Goal: Task Accomplishment & Management: Manage account settings

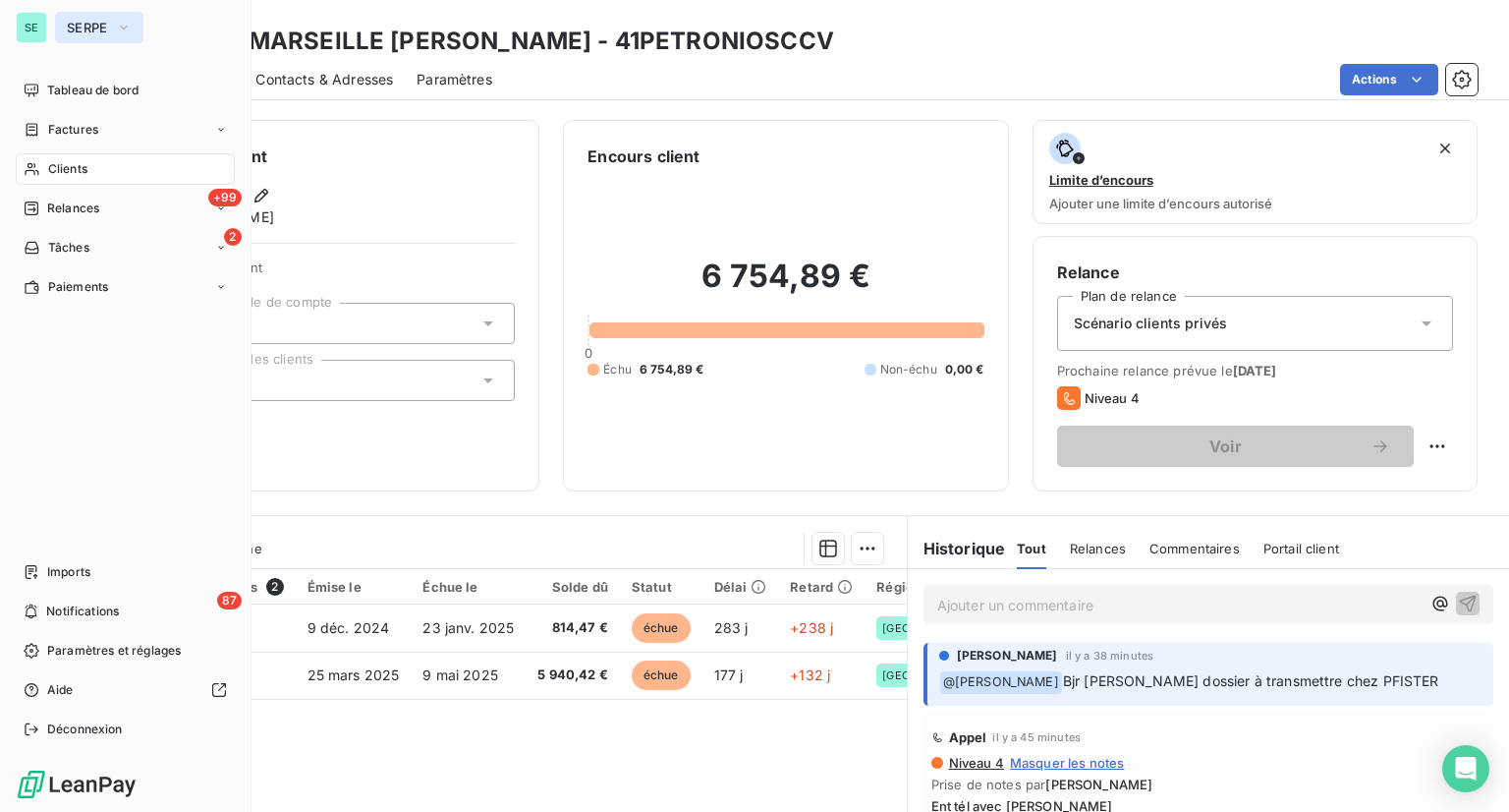
click at [62, 25] on button "SERPE" at bounding box center [99, 28] width 88 height 31
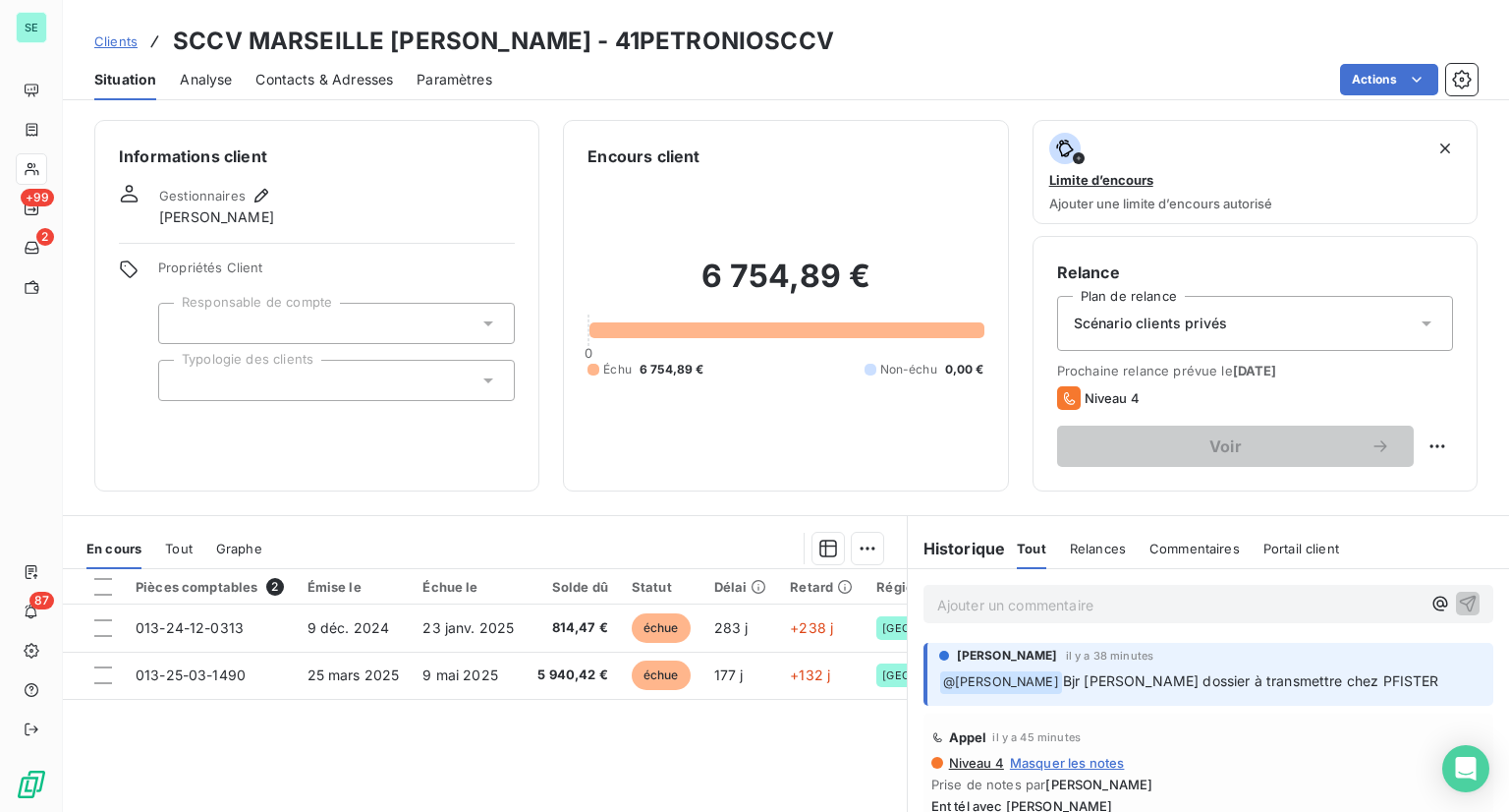
click at [830, 85] on div "Actions" at bounding box center [997, 80] width 961 height 31
drag, startPoint x: 747, startPoint y: 39, endPoint x: 535, endPoint y: 47, distance: 212.2
click at [535, 47] on h3 "SCCV MARSEILLE [PERSON_NAME] - 41PETRONIOSCCV" at bounding box center [503, 41] width 662 height 35
copy h3 "41PETRONIOSCCV"
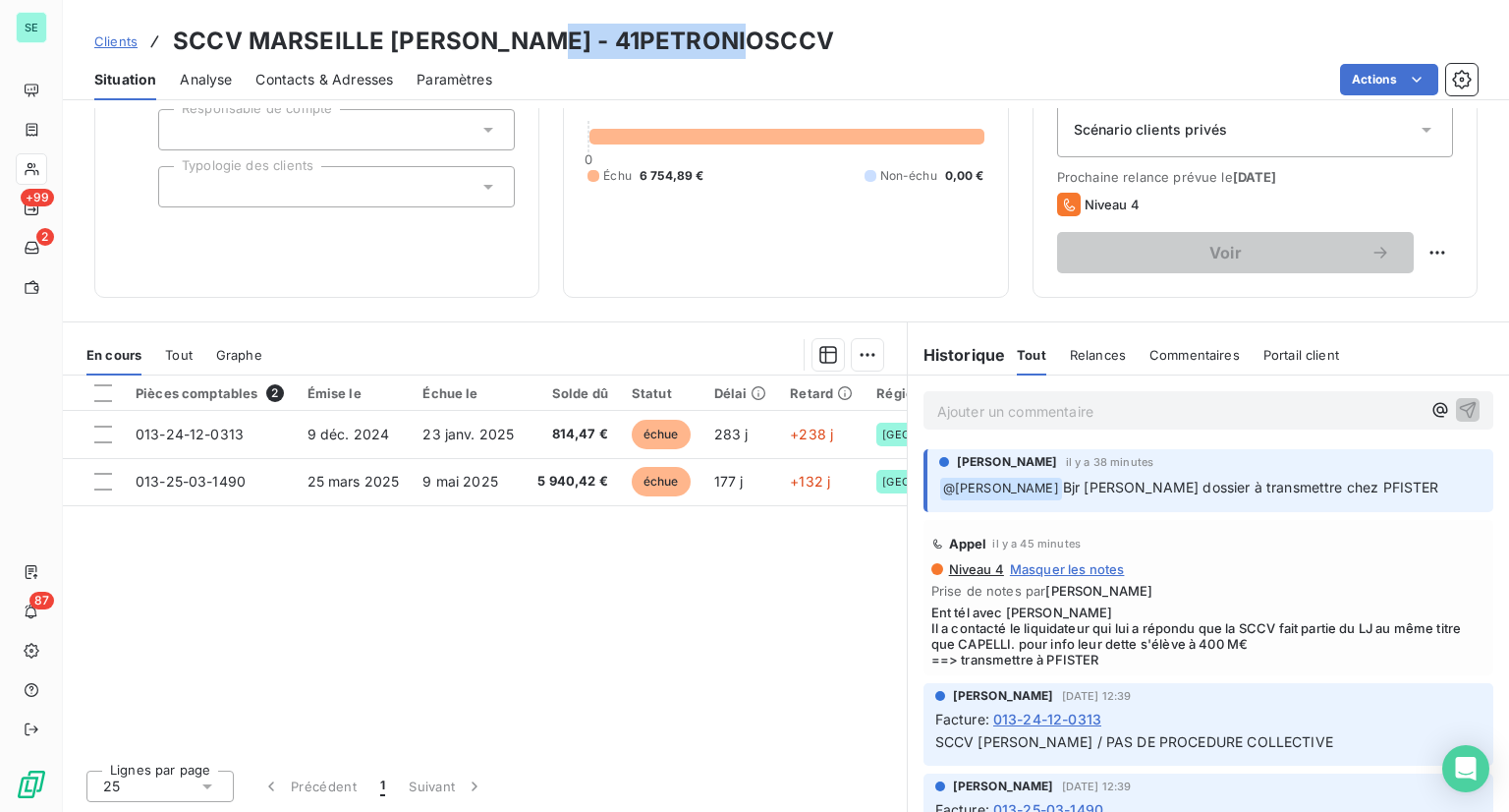
click at [219, 388] on div "Pièces comptables 2" at bounding box center [209, 393] width 148 height 18
click at [189, 359] on span "Tout" at bounding box center [179, 355] width 28 height 16
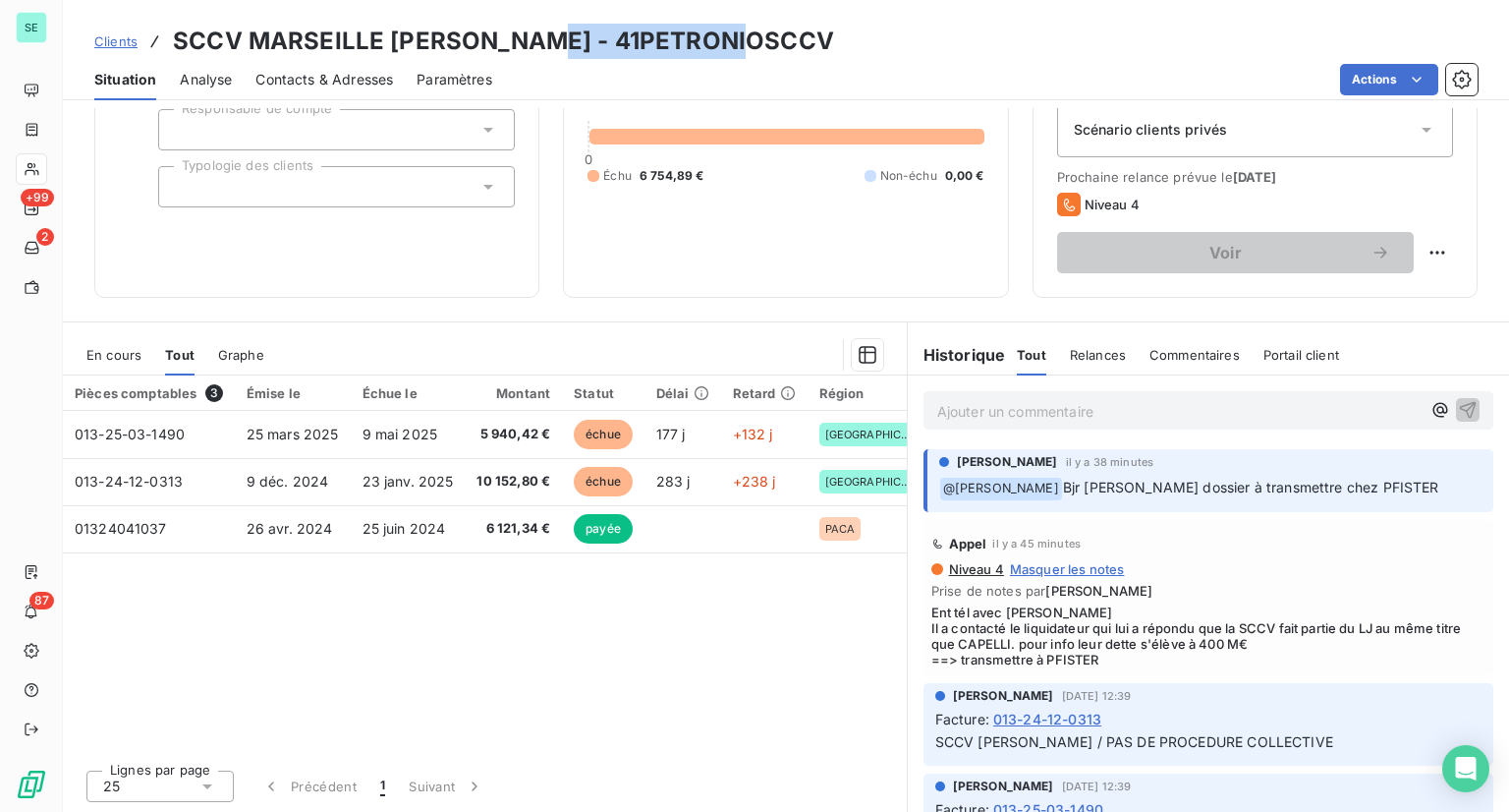
click at [255, 350] on span "Graphe" at bounding box center [241, 355] width 46 height 16
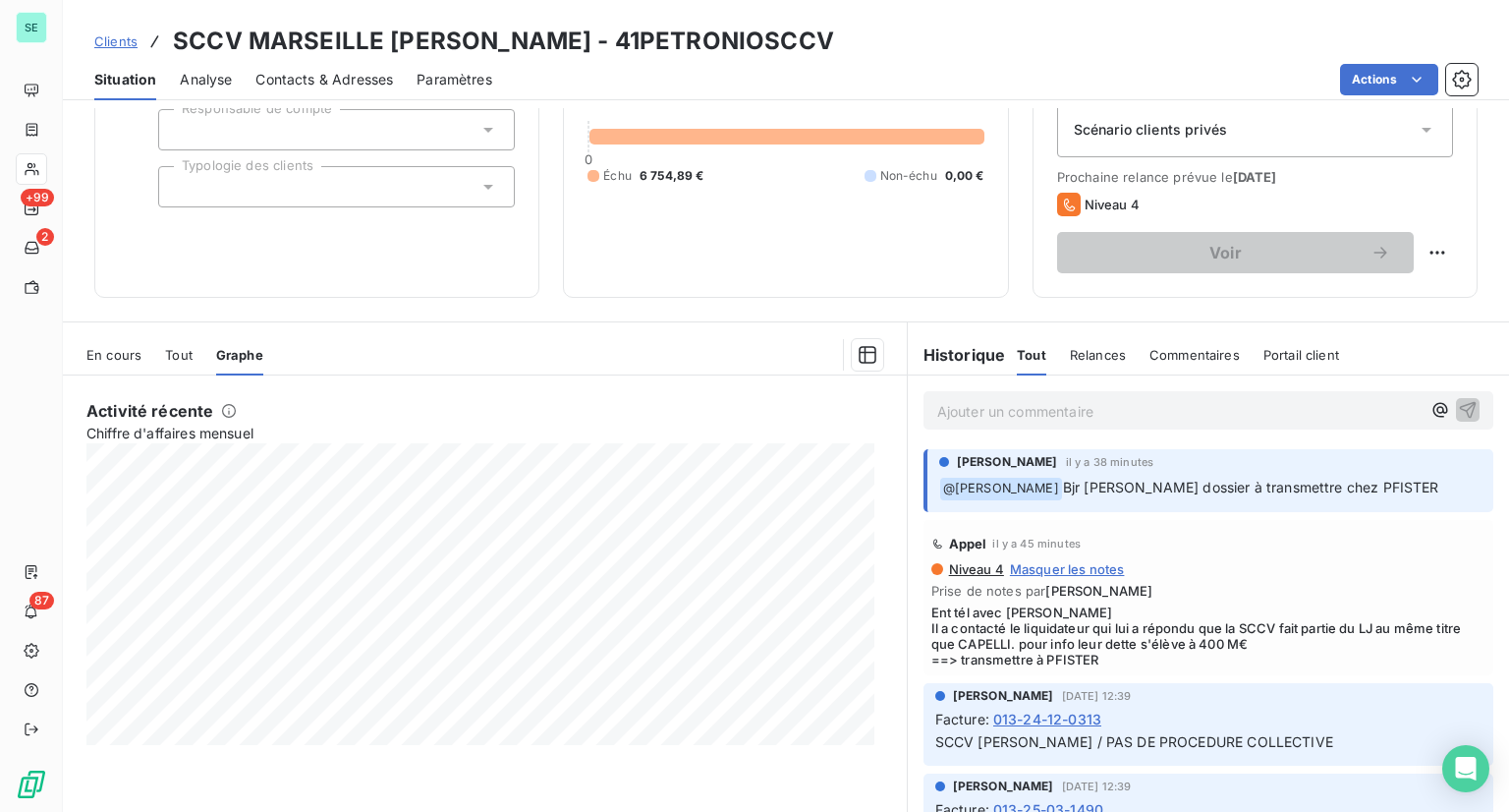
click at [141, 362] on div "En cours Tout Graphe" at bounding box center [485, 355] width 844 height 41
click at [117, 347] on span "En cours" at bounding box center [114, 355] width 55 height 16
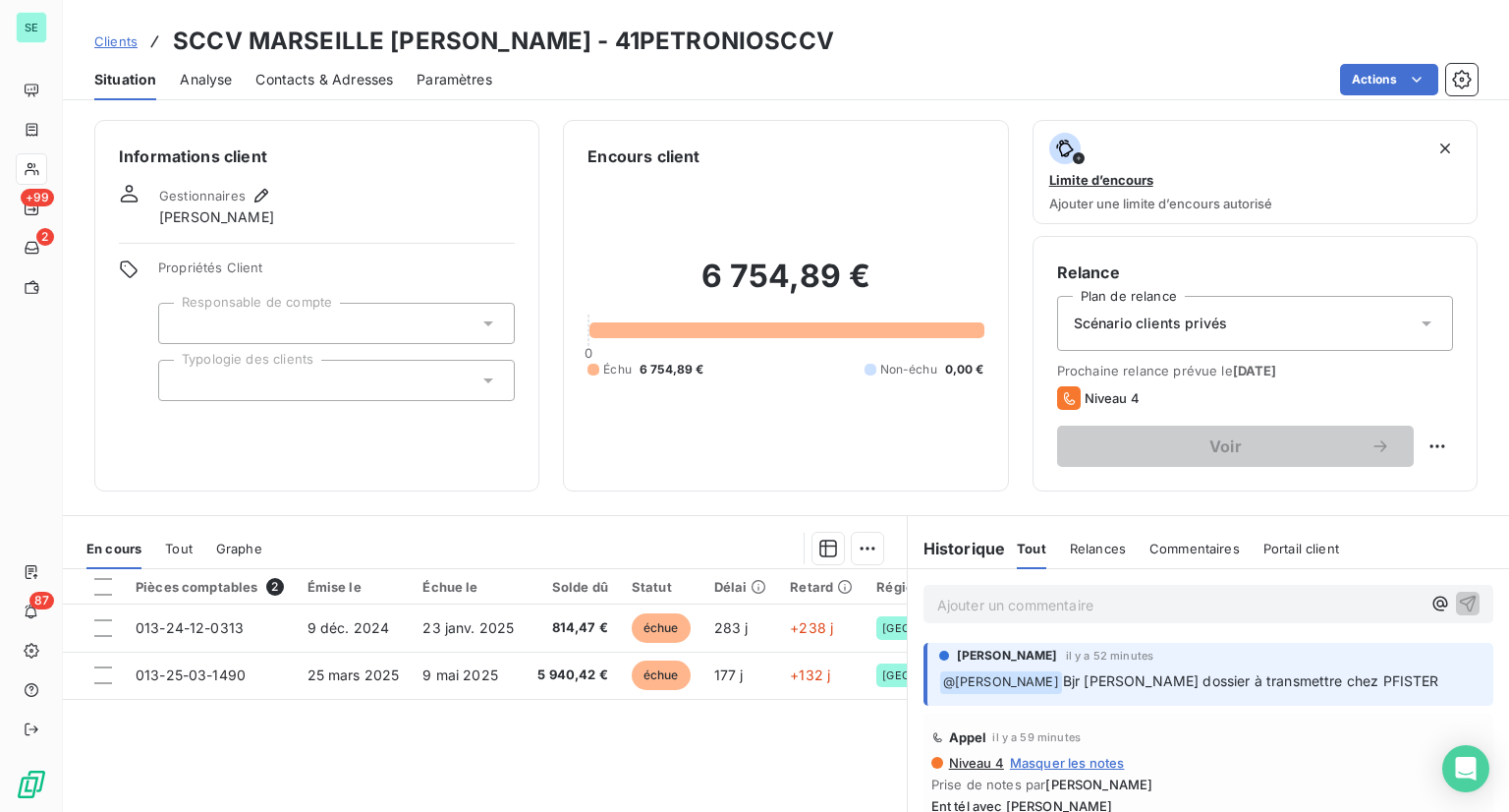
click at [218, 89] on div "Analyse" at bounding box center [205, 80] width 52 height 41
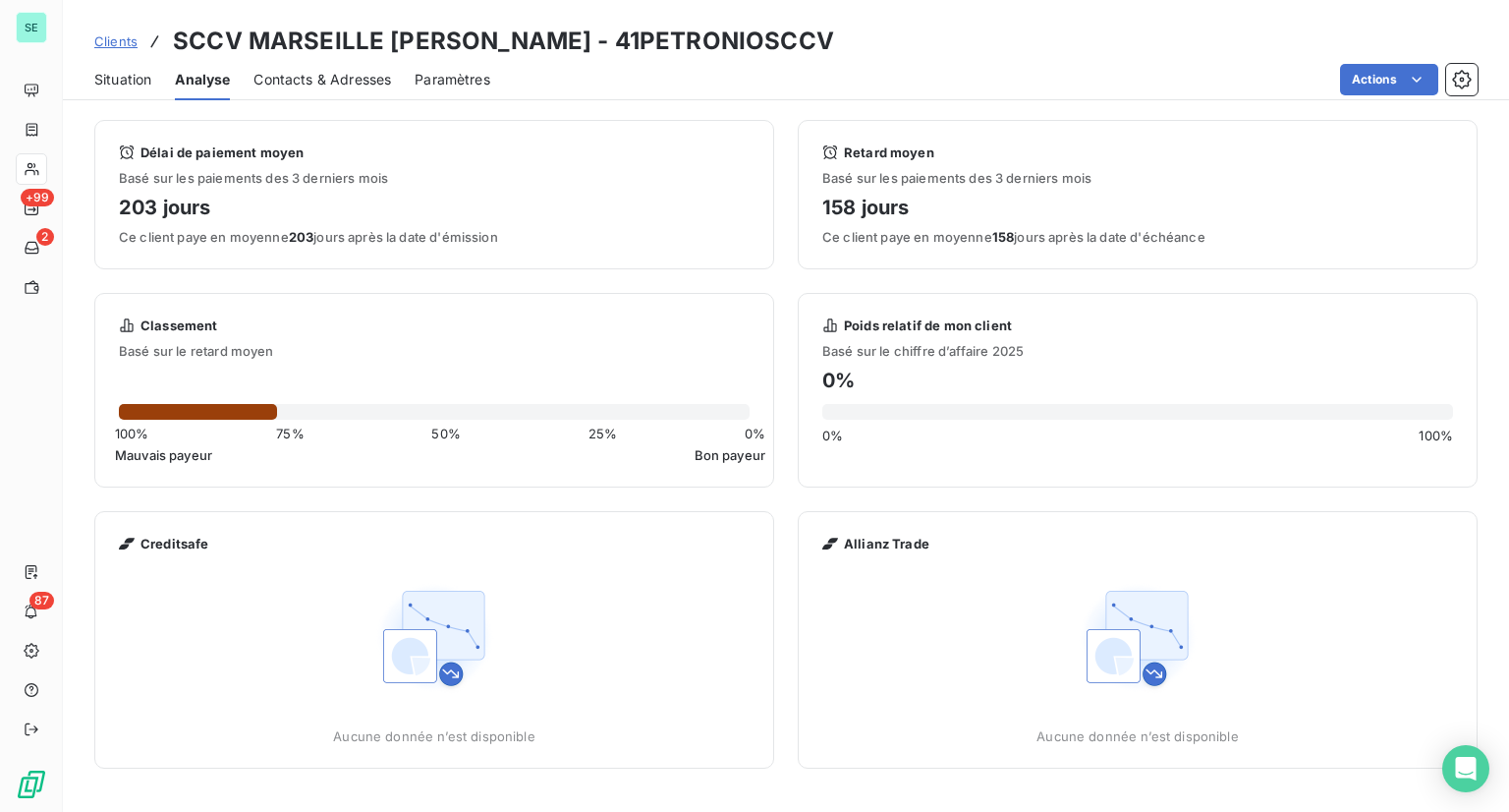
click at [441, 677] on img at bounding box center [435, 638] width 126 height 126
click at [411, 725] on div "Aucune donnée n’est disponible" at bounding box center [435, 734] width 203 height 20
click at [462, 629] on img at bounding box center [435, 638] width 126 height 126
click at [295, 76] on span "Contacts & Adresses" at bounding box center [322, 80] width 138 height 20
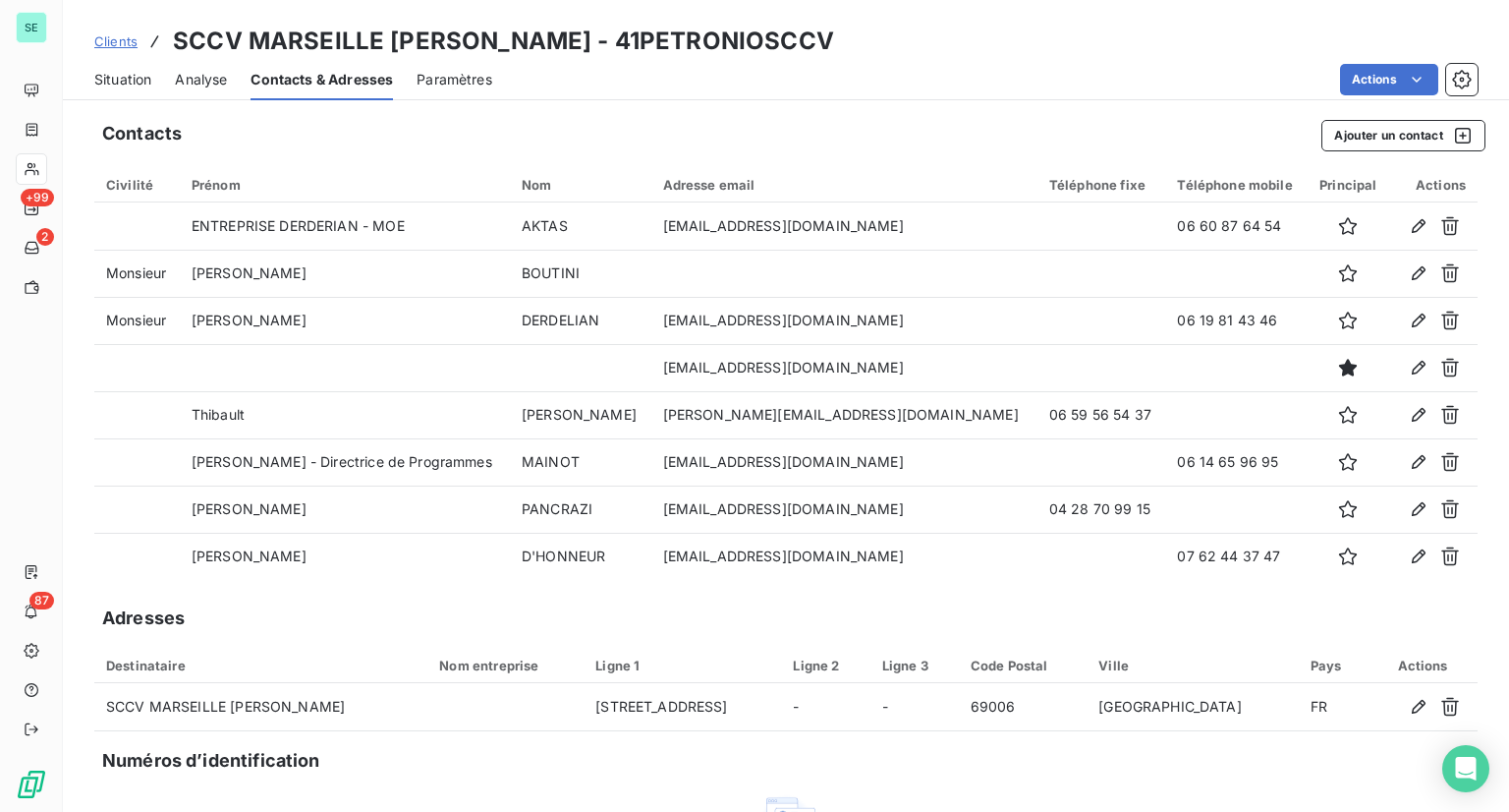
click at [438, 80] on span "Paramètres" at bounding box center [454, 80] width 76 height 20
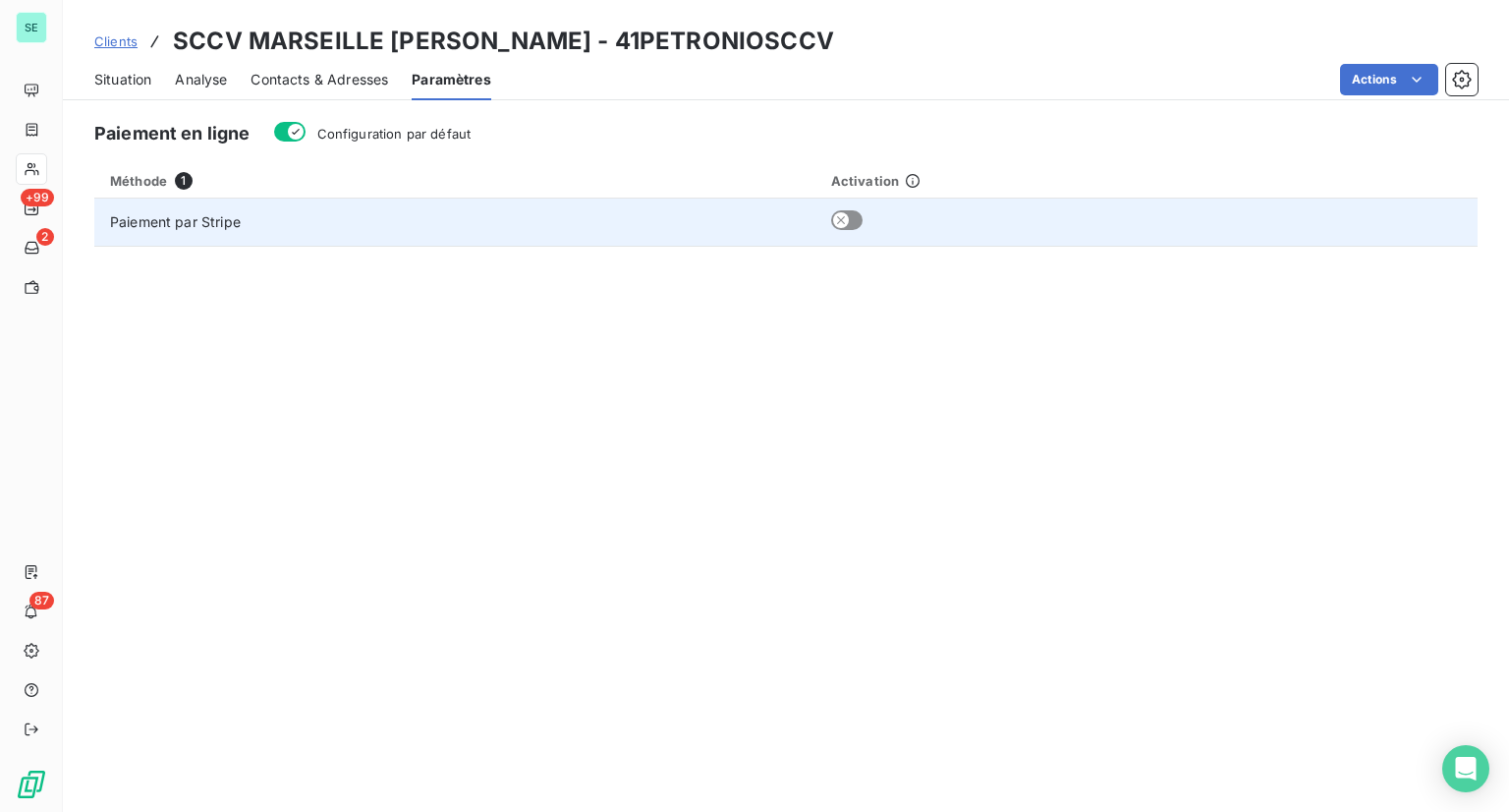
click at [270, 231] on td "Paiement par Stripe" at bounding box center [455, 222] width 722 height 47
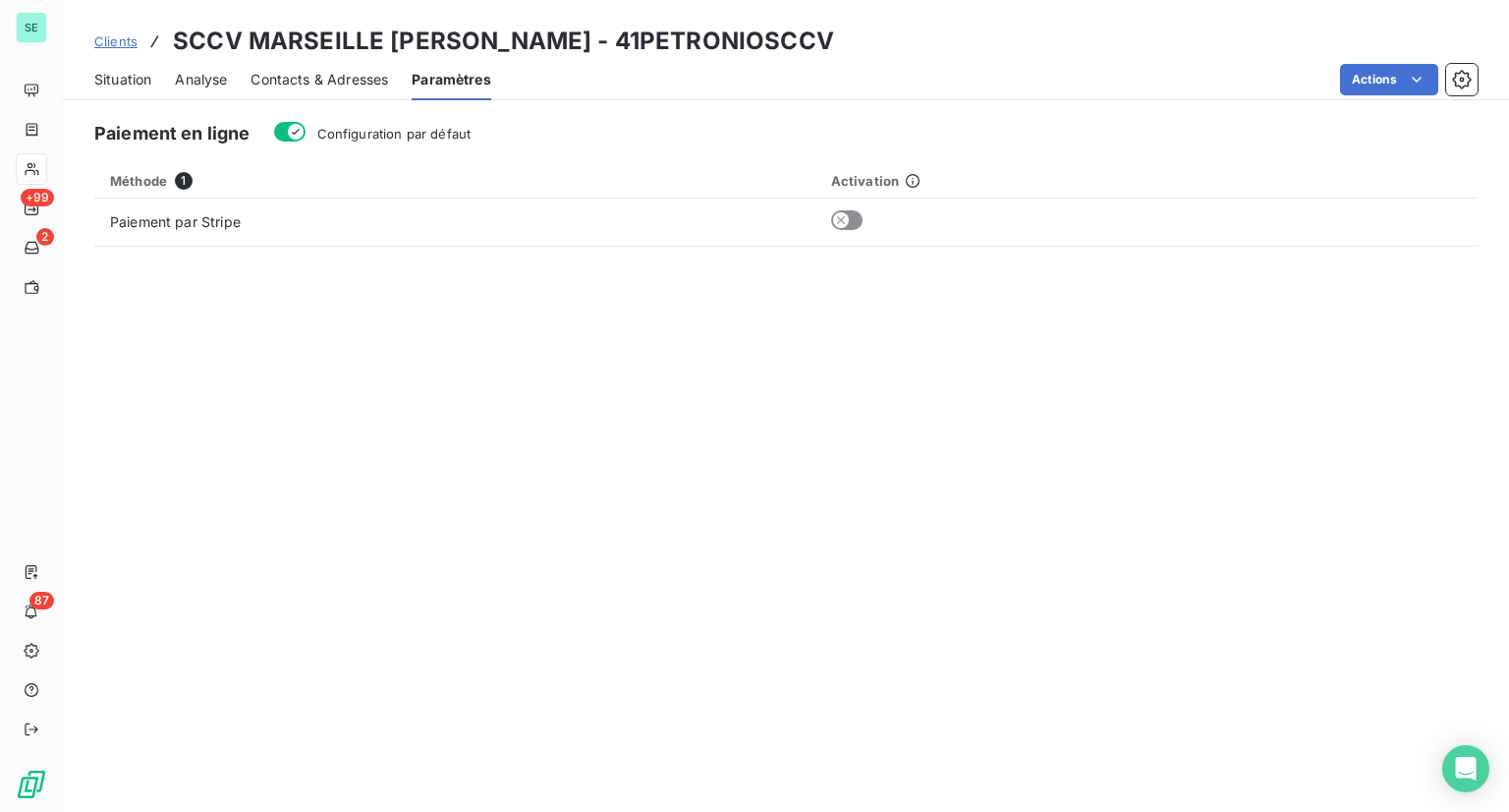
click at [216, 80] on span "Analyse" at bounding box center [201, 80] width 52 height 20
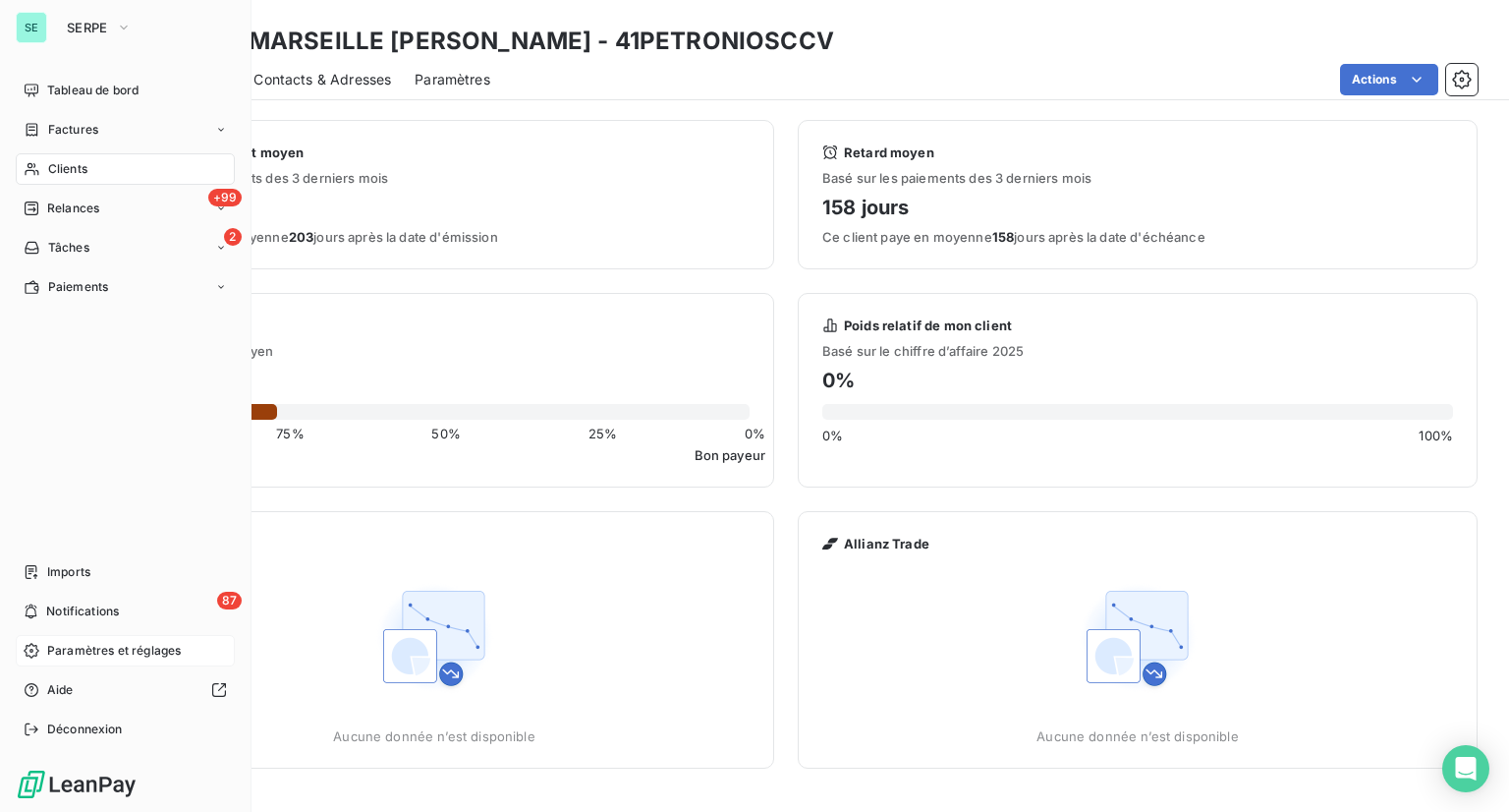
click at [65, 654] on span "Paramètres et réglages" at bounding box center [114, 651] width 134 height 18
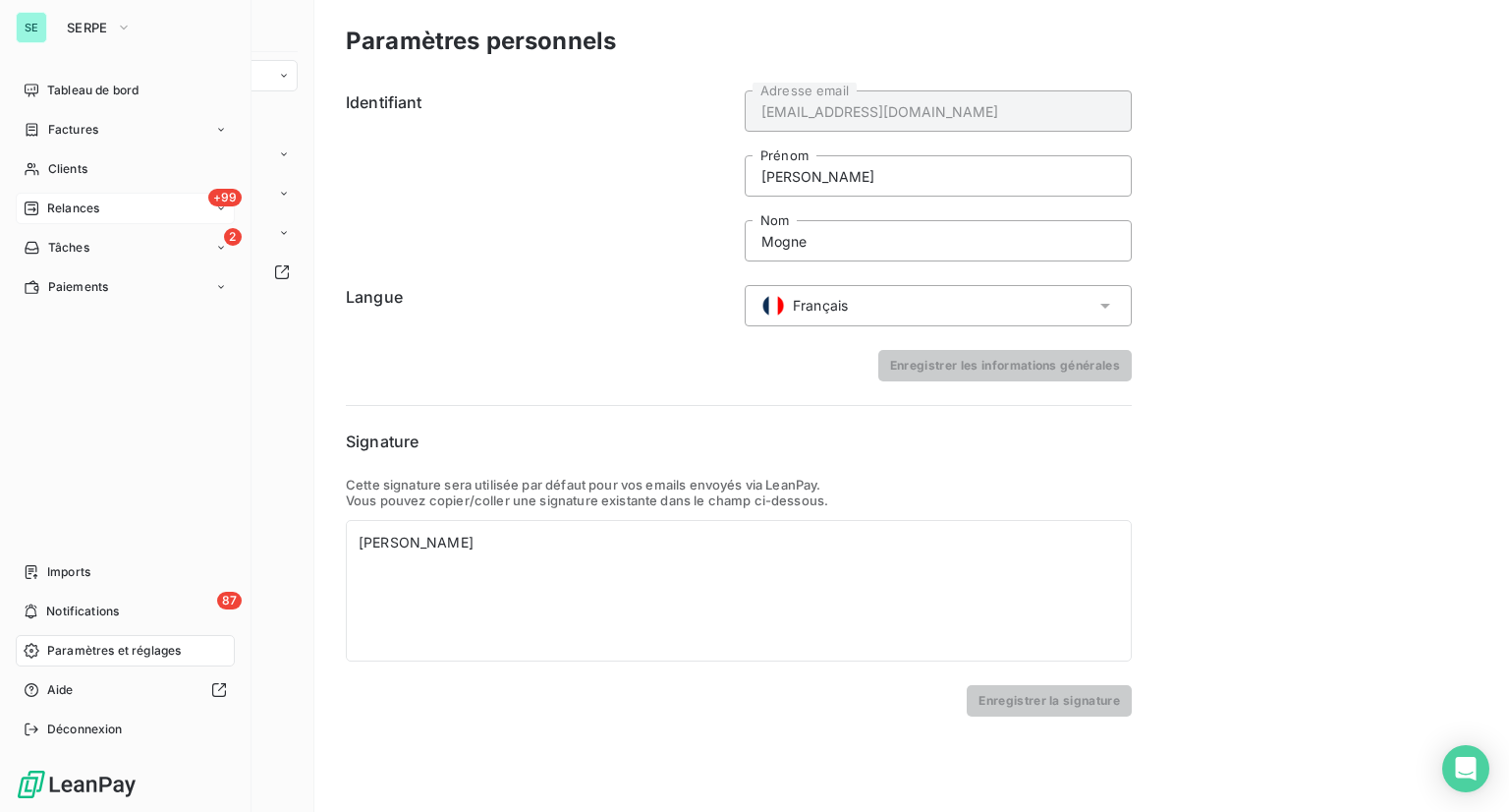
click at [73, 202] on span "Relances" at bounding box center [73, 208] width 52 height 18
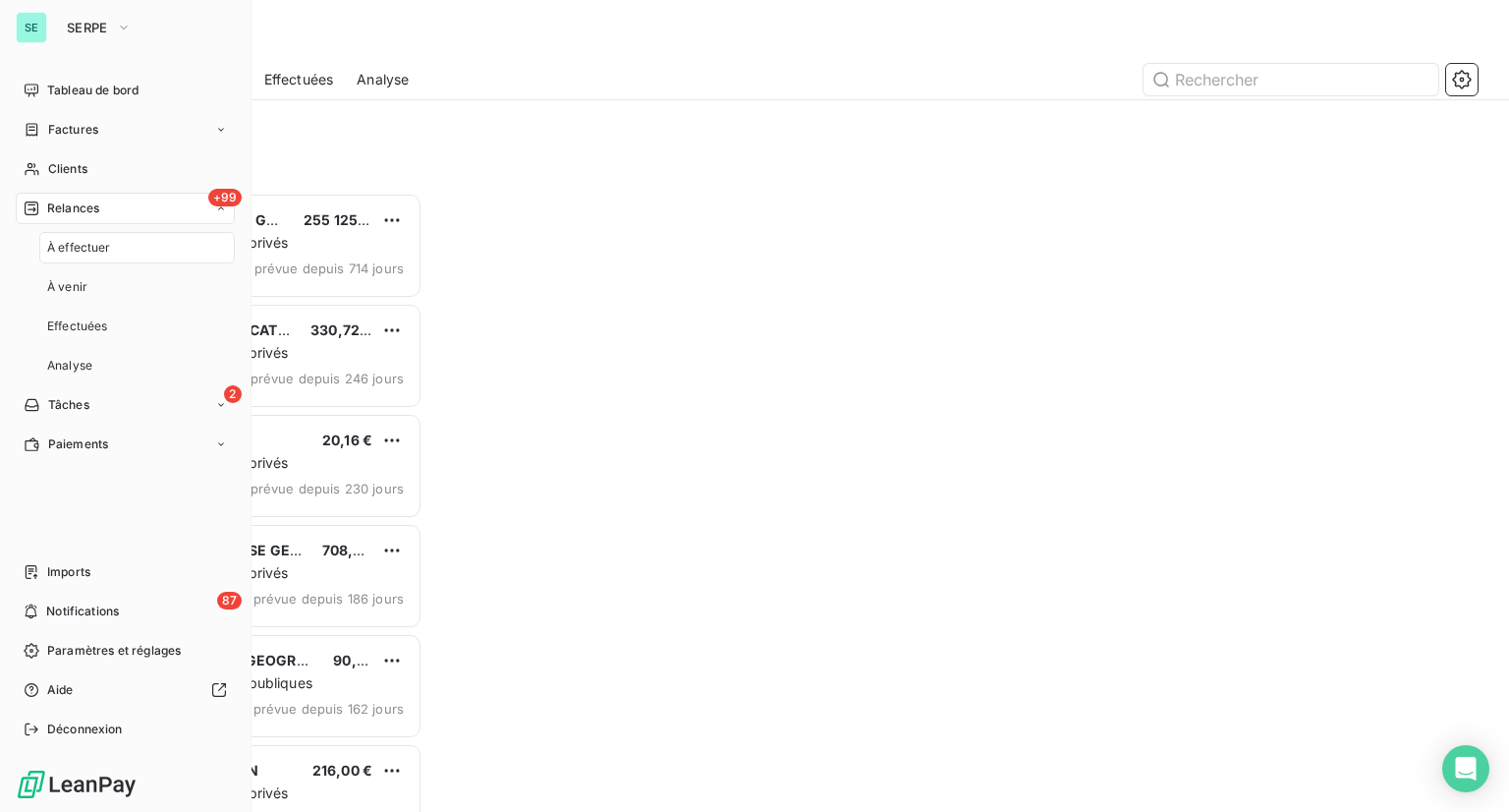
scroll to position [604, 313]
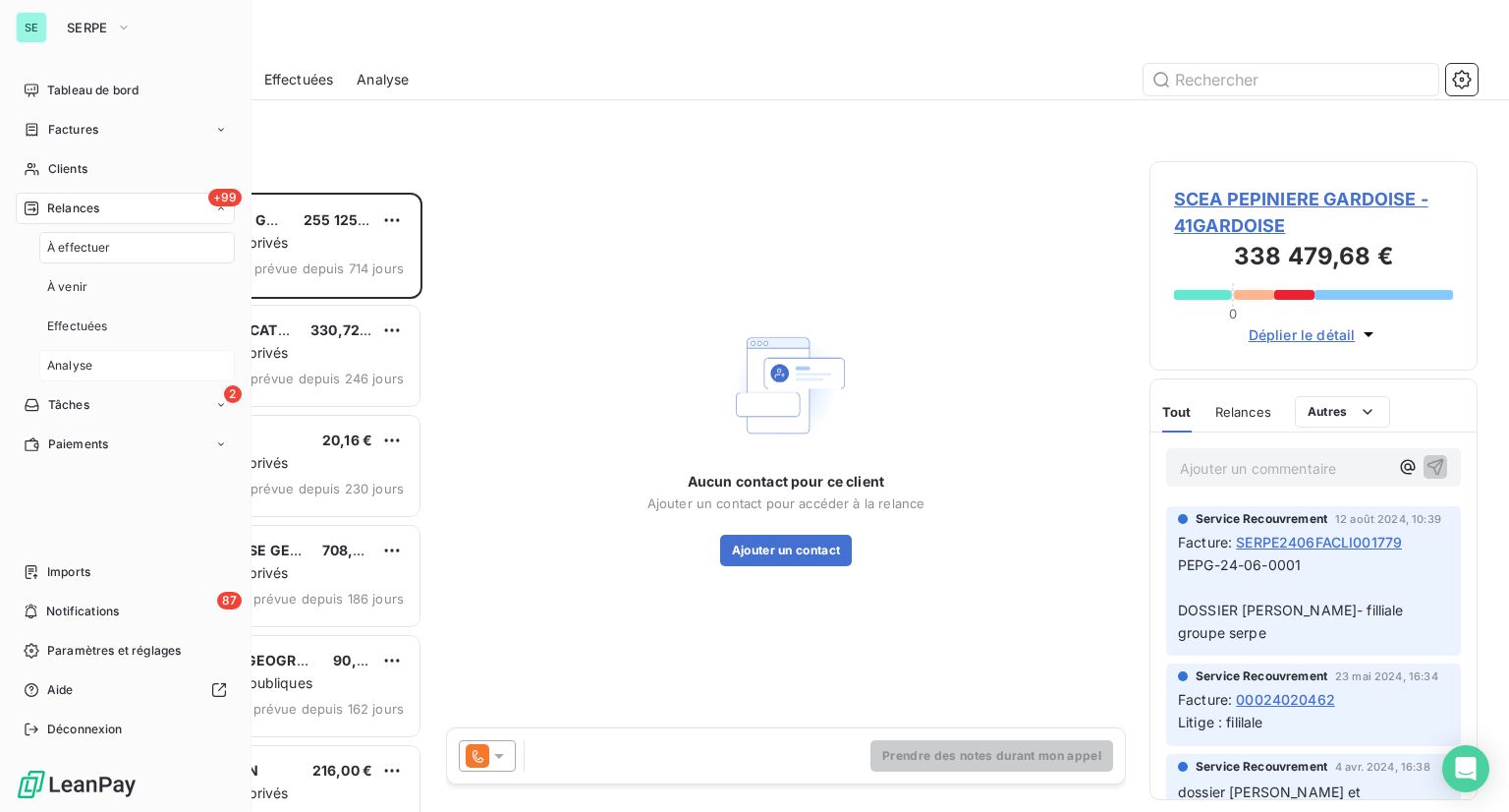
click at [67, 362] on span "Analyse" at bounding box center [70, 366] width 45 height 18
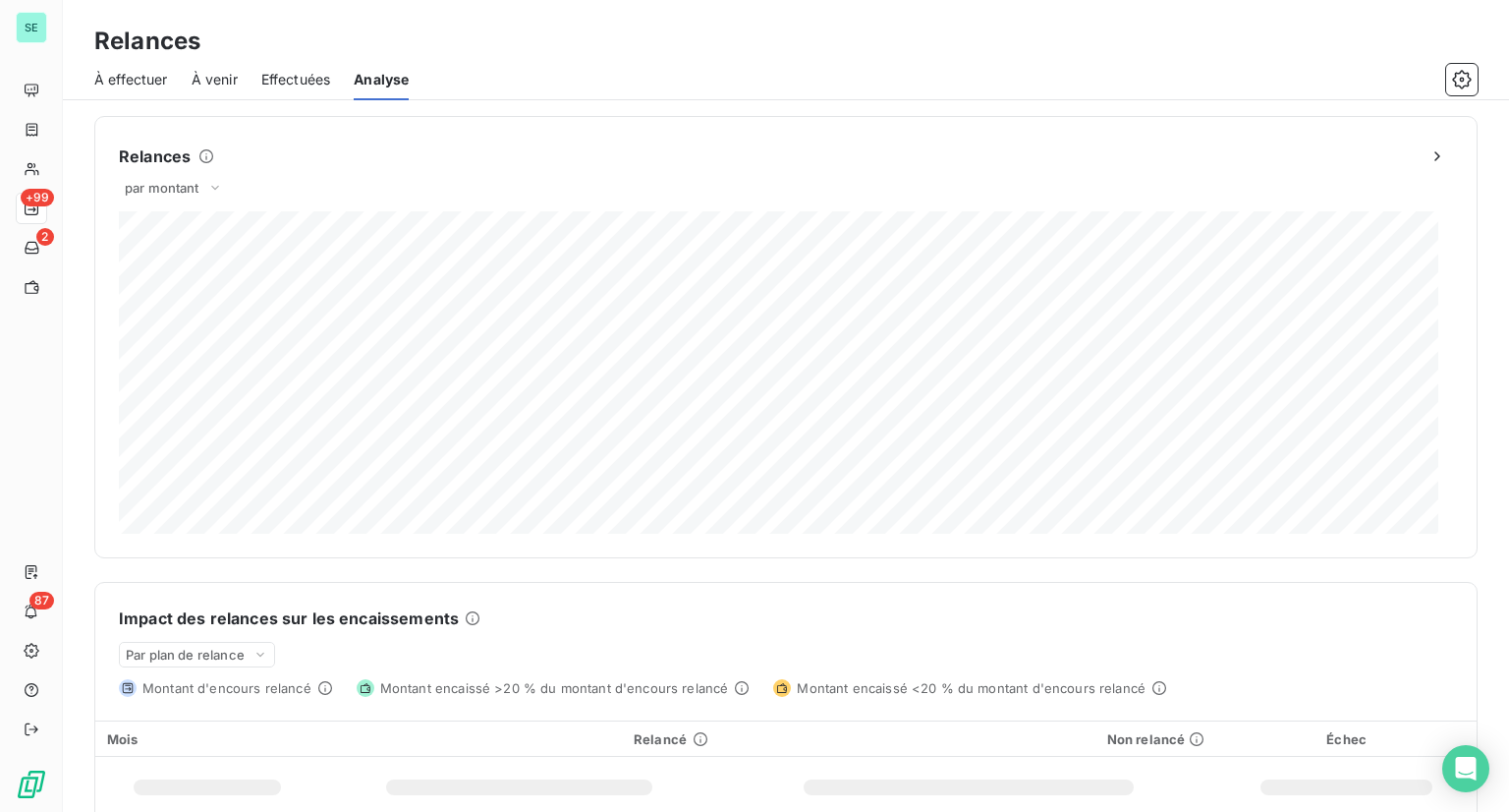
click at [314, 87] on span "Effectuées" at bounding box center [296, 80] width 70 height 20
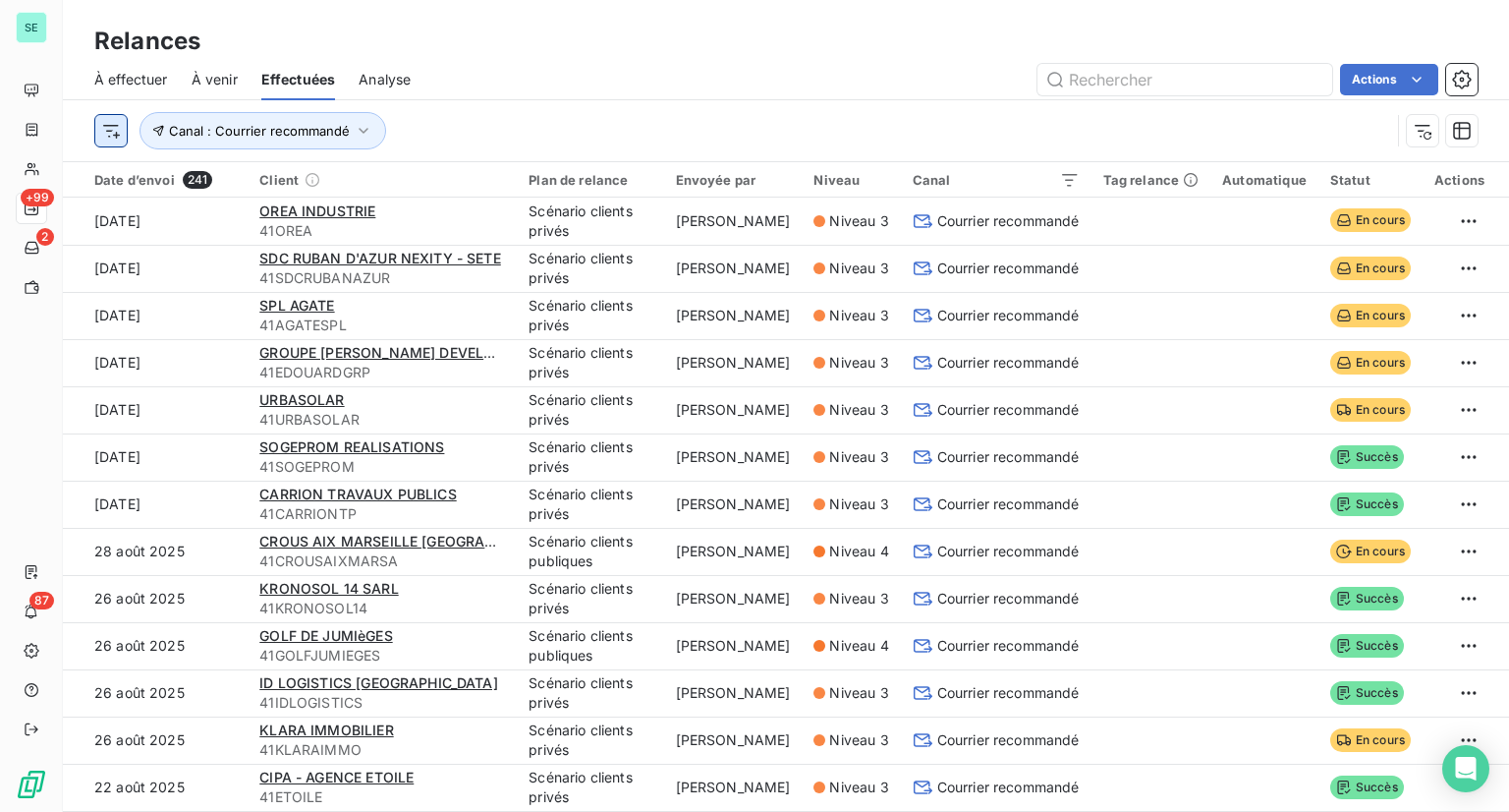
click at [100, 131] on html "SE +99 2 87 Relances À effectuer À venir Effectuées Analyse Actions Canal : Cou…" at bounding box center [754, 406] width 1509 height 812
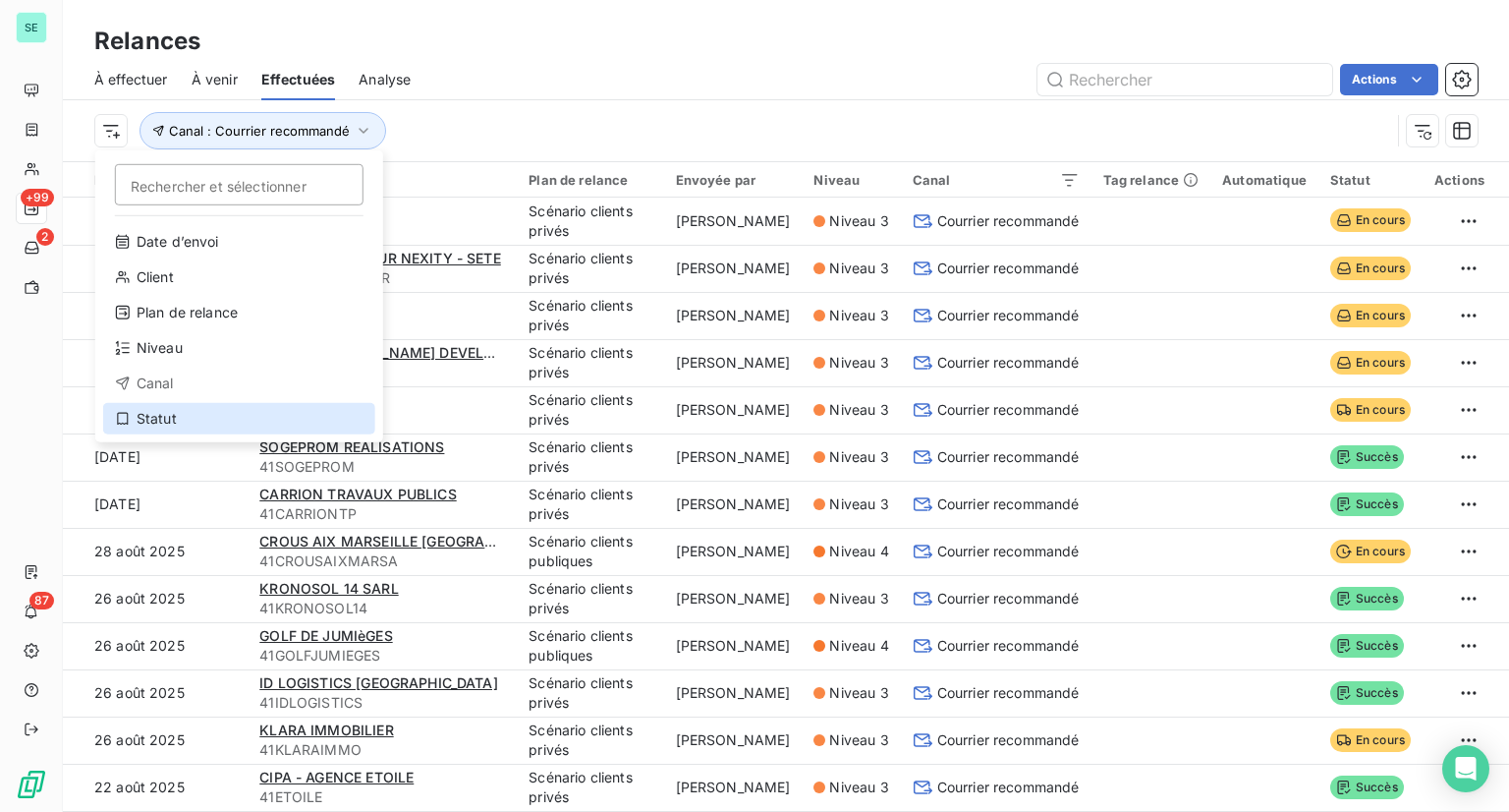
click at [157, 410] on div "Statut" at bounding box center [239, 419] width 272 height 31
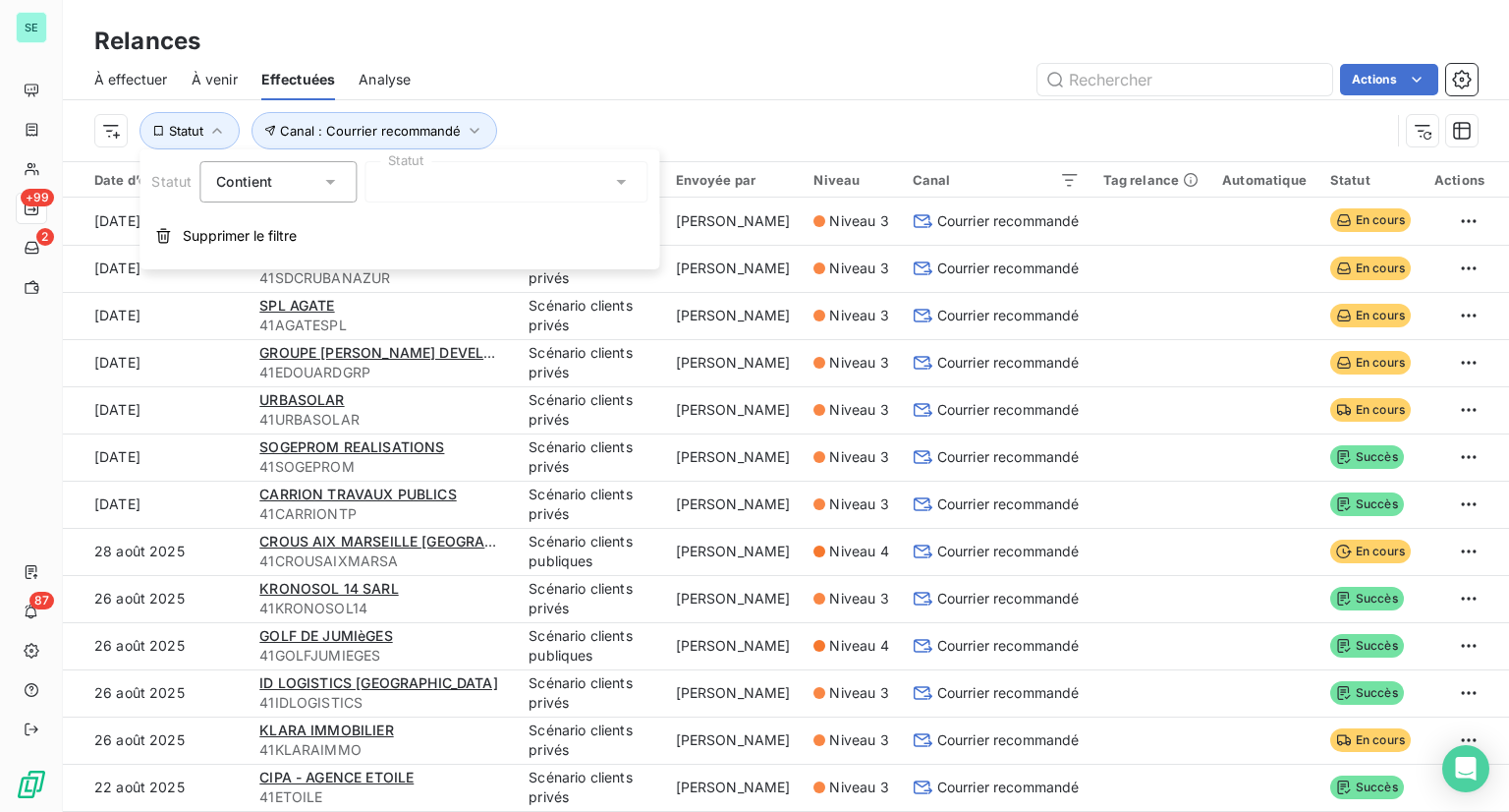
click at [338, 181] on icon at bounding box center [330, 182] width 20 height 20
click at [520, 188] on div at bounding box center [506, 182] width 283 height 41
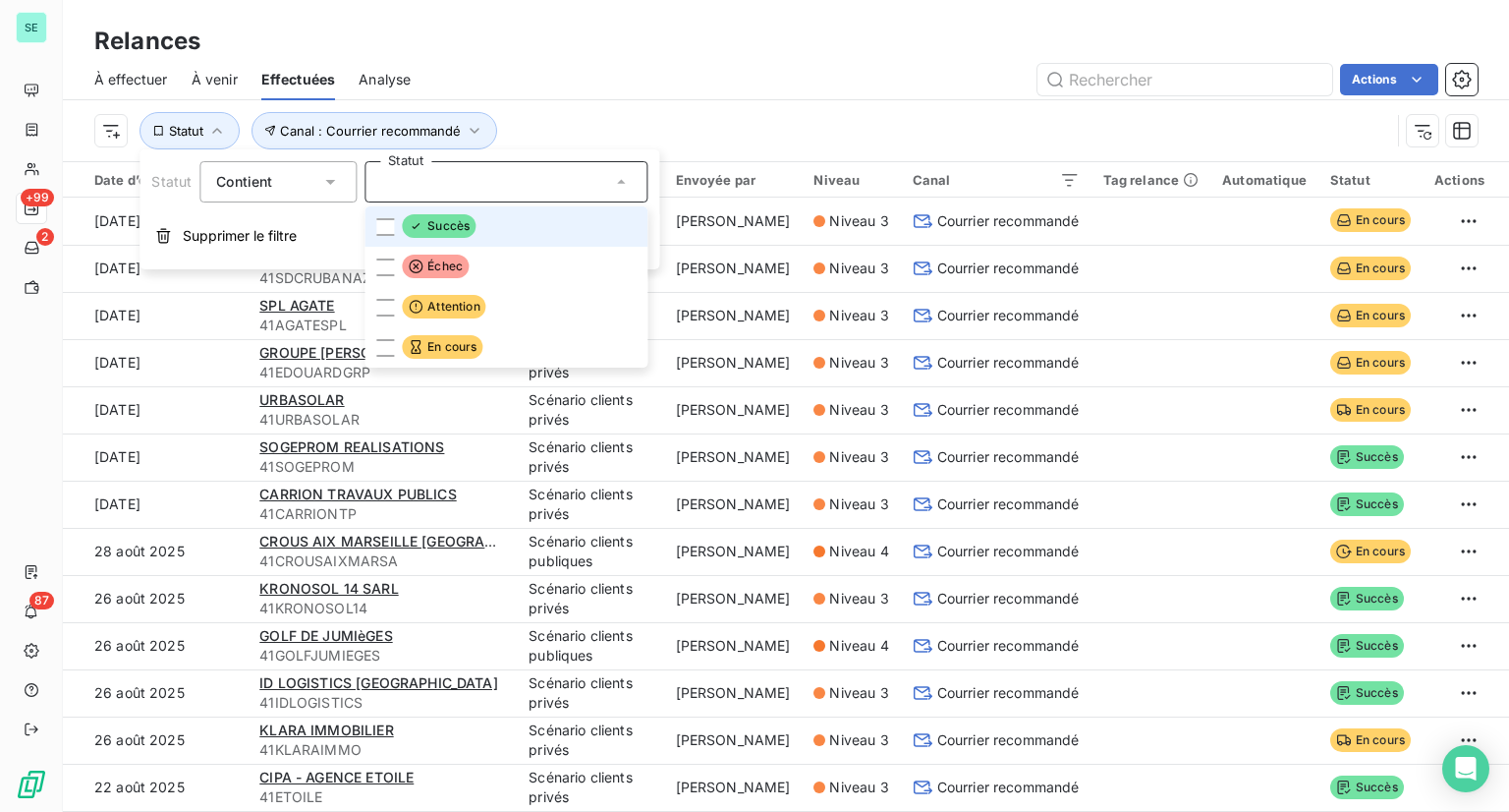
click at [520, 188] on div at bounding box center [506, 182] width 283 height 41
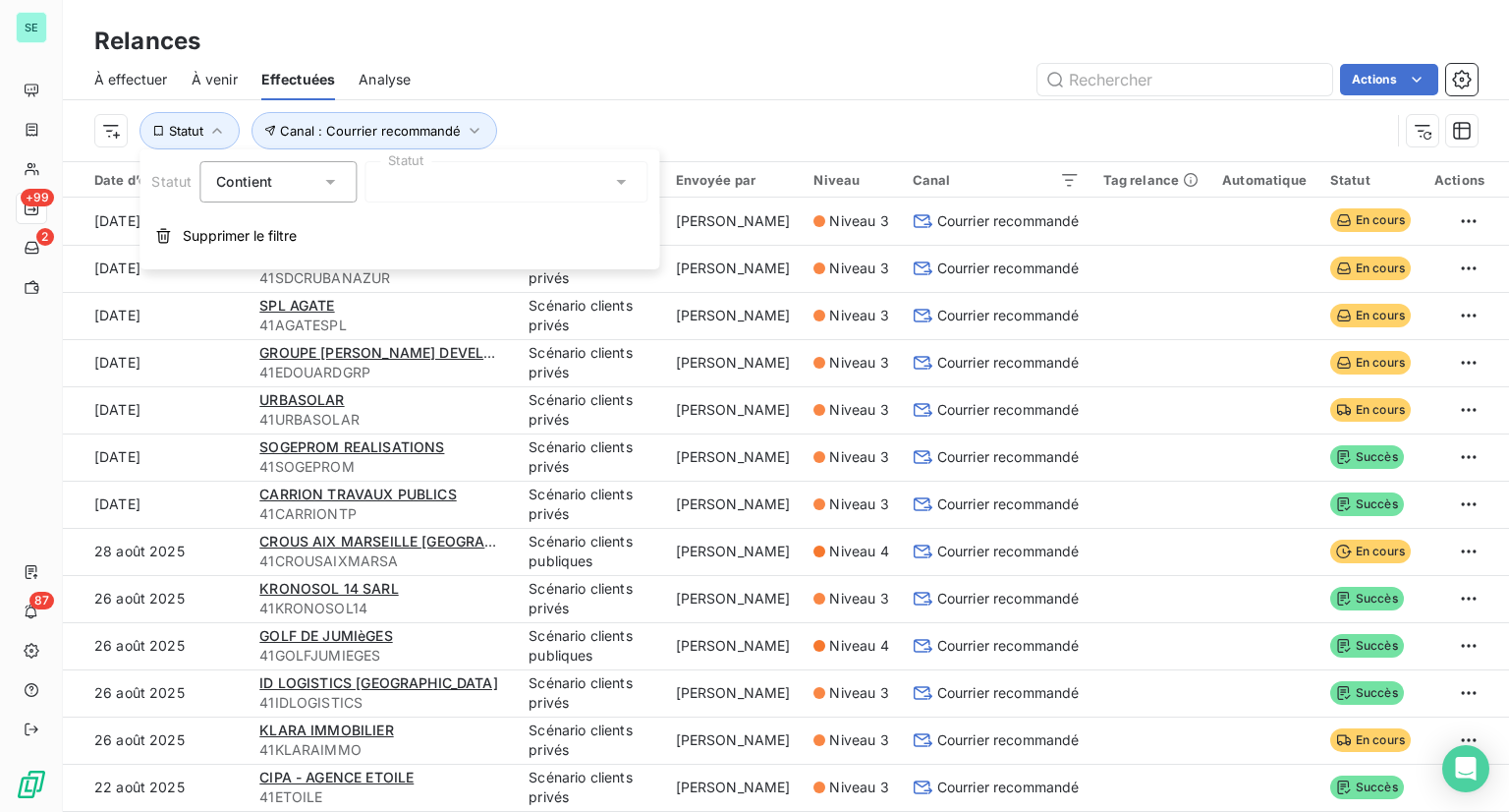
click at [685, 135] on div "Canal : Courrier recommandé Statut" at bounding box center [742, 131] width 1296 height 37
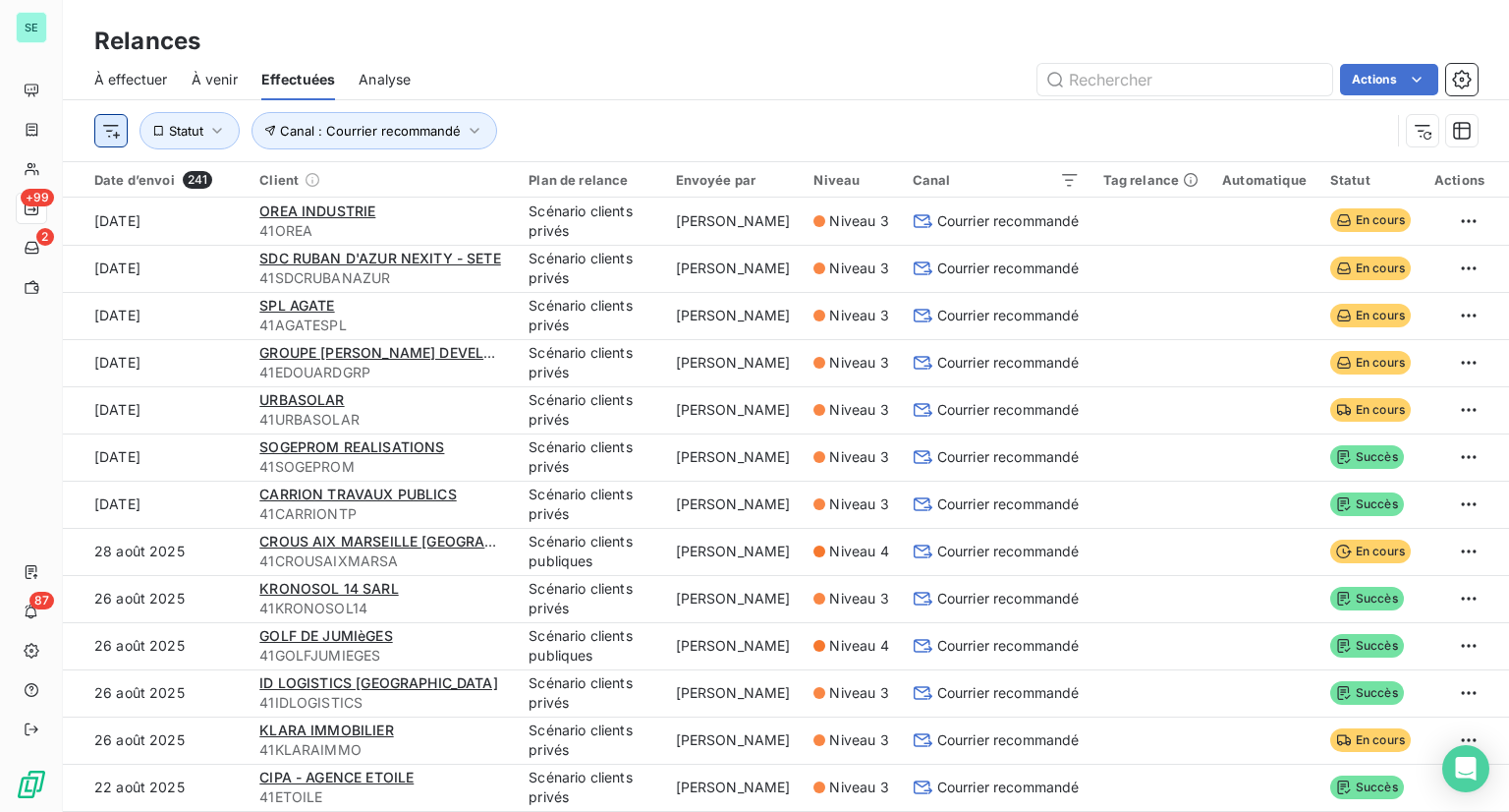
click at [118, 134] on html "SE +99 2 87 Relances À effectuer À venir Effectuées Analyse Actions Canal : Cou…" at bounding box center [754, 406] width 1509 height 812
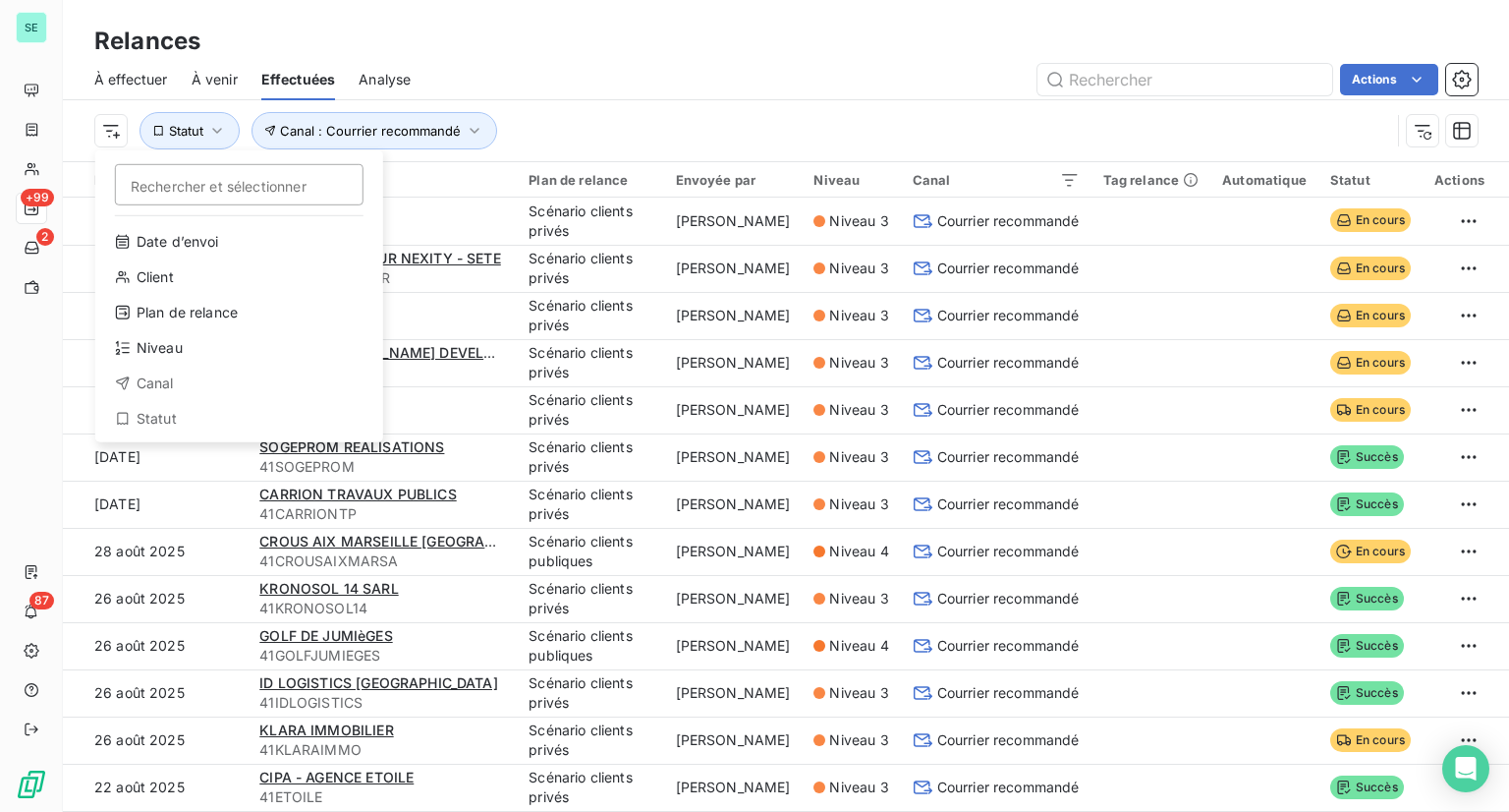
click at [655, 107] on html "SE +99 2 87 Relances À effectuer À venir Effectuées Analyse Actions Rechercher …" at bounding box center [754, 406] width 1509 height 812
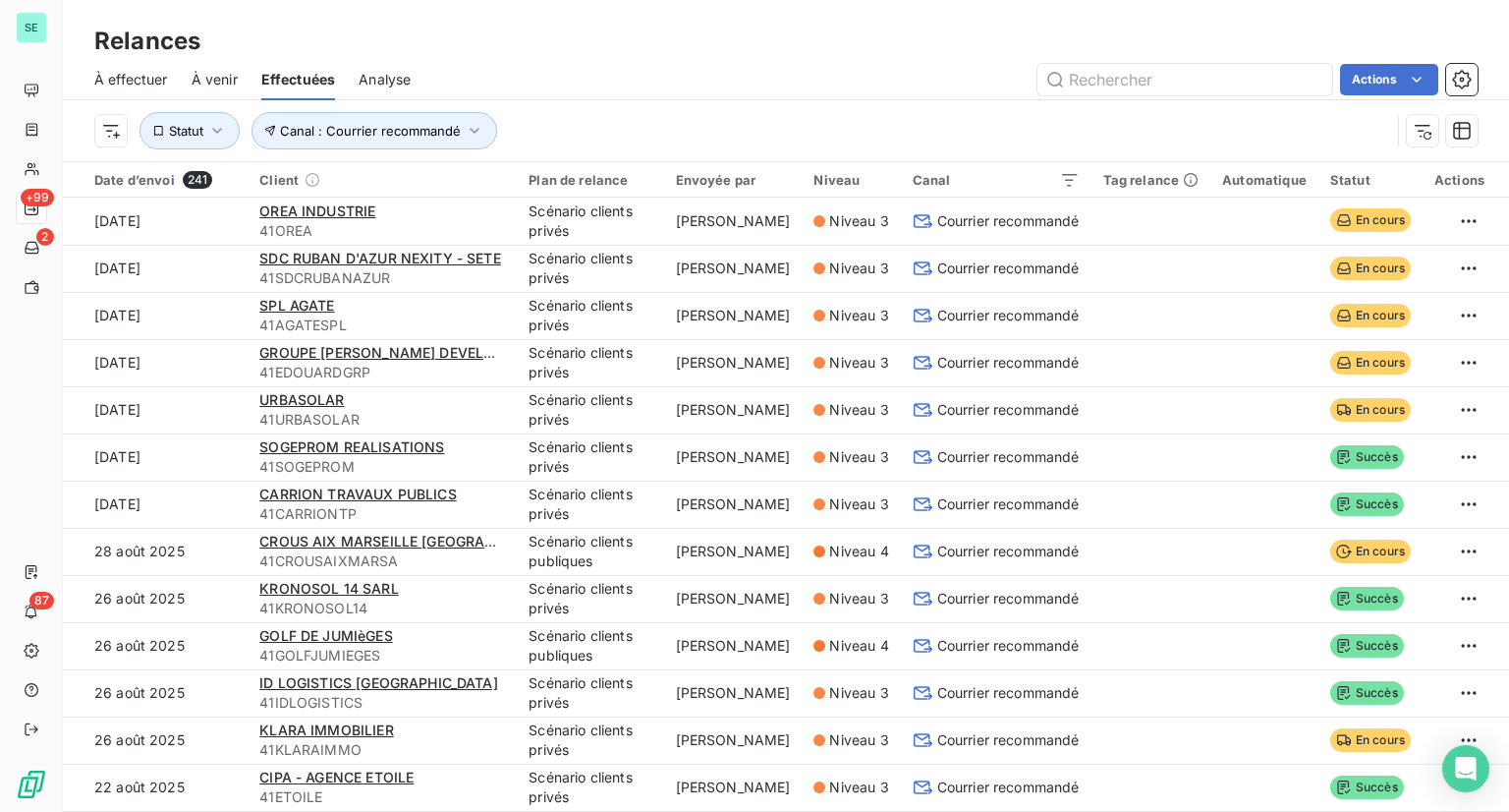
click at [150, 78] on span "À effectuer" at bounding box center [131, 80] width 74 height 20
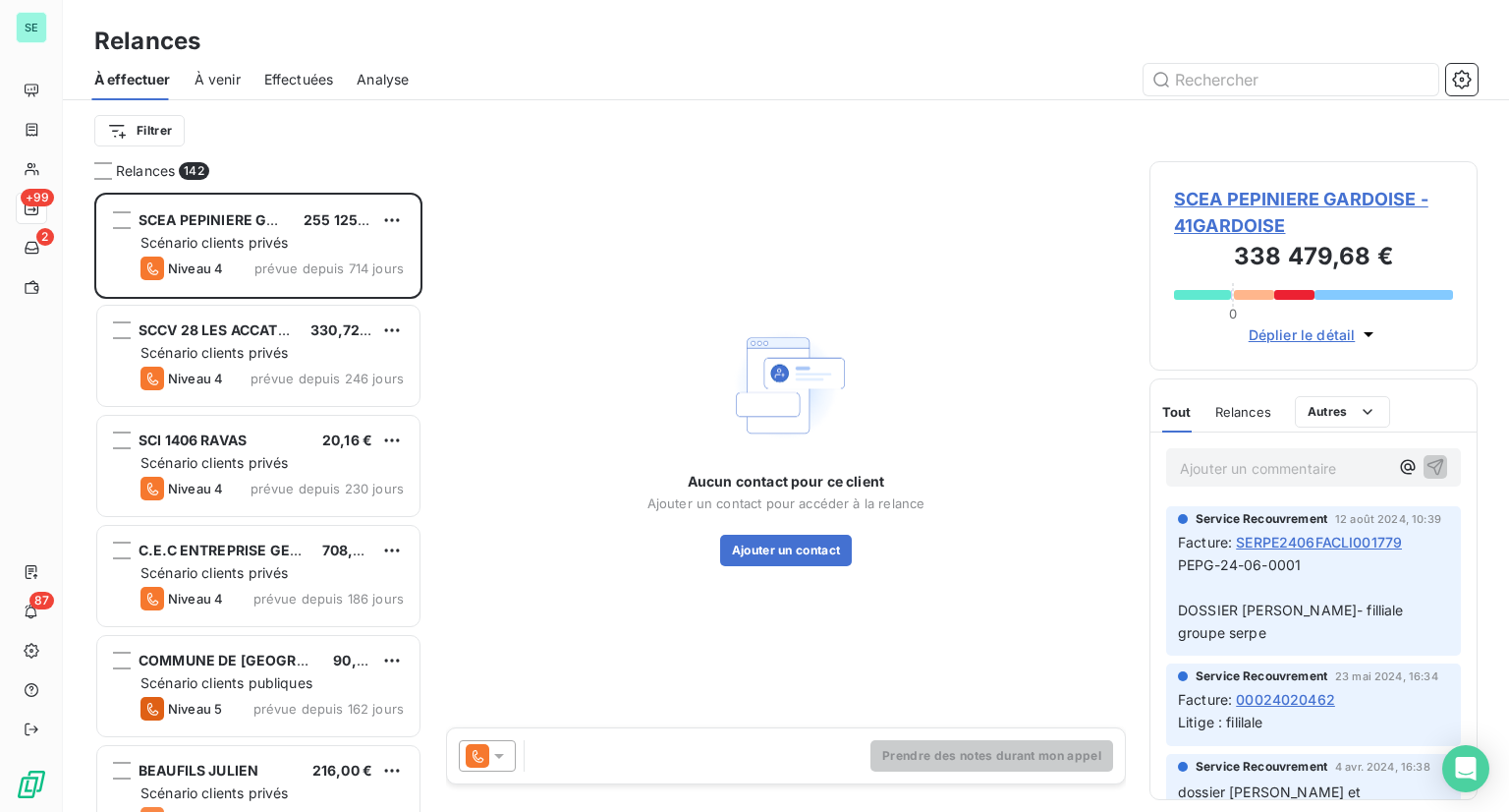
scroll to position [604, 313]
click at [210, 87] on span "À venir" at bounding box center [217, 80] width 46 height 20
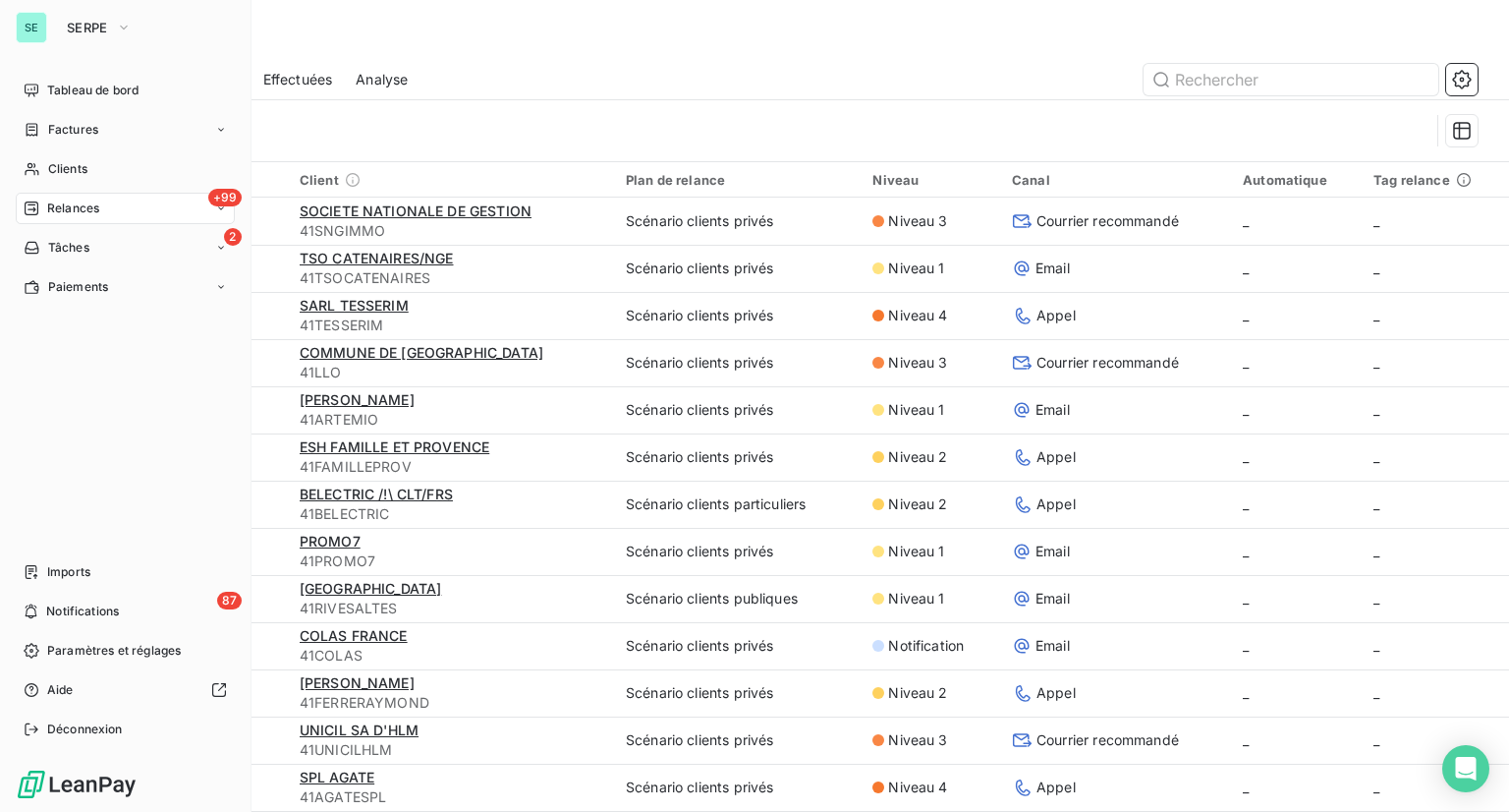
click at [61, 205] on span "Relances" at bounding box center [73, 208] width 52 height 18
click at [91, 243] on div "2 Tâches" at bounding box center [125, 248] width 219 height 31
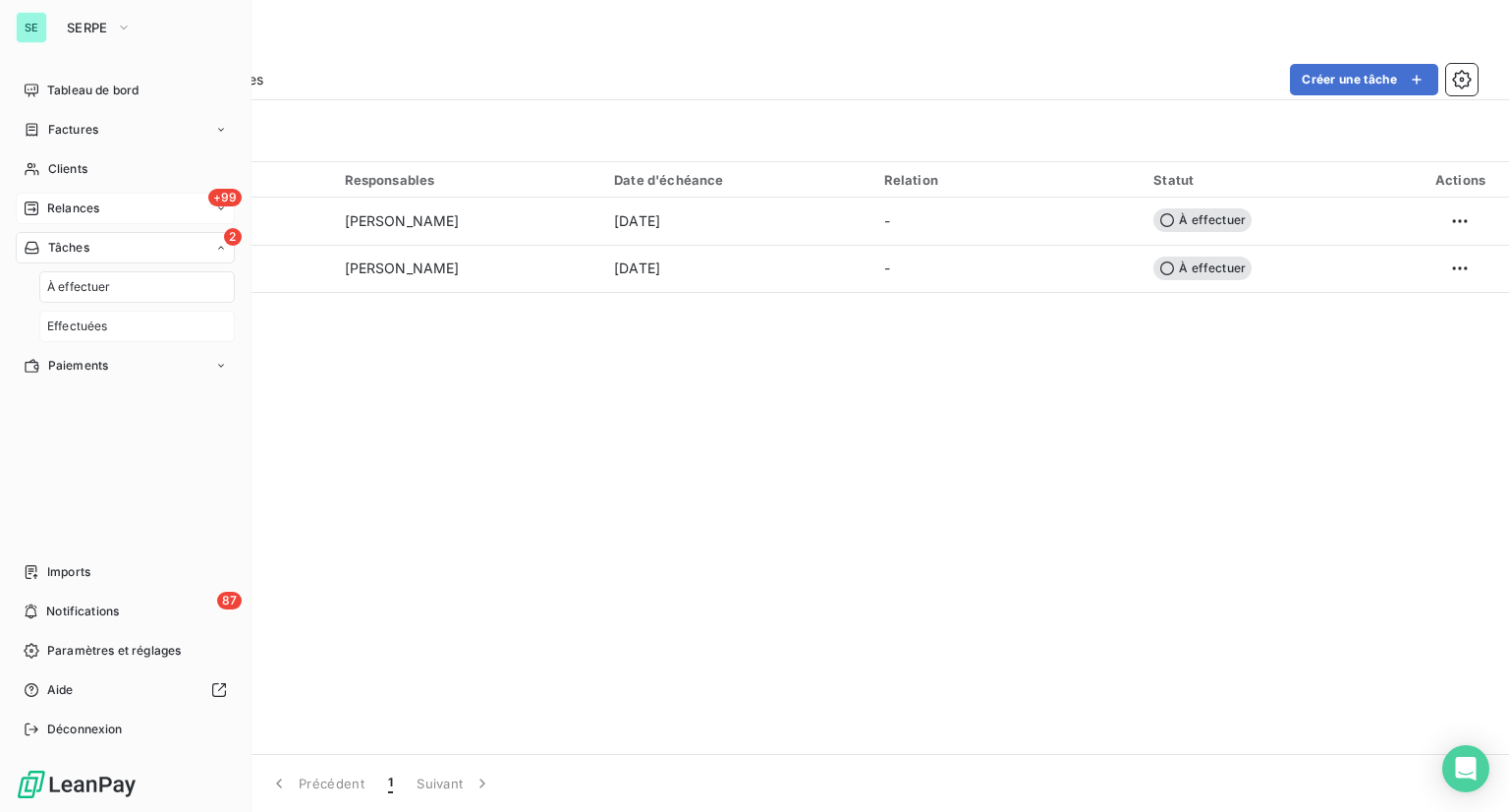
click at [85, 320] on span "Effectuées" at bounding box center [78, 326] width 61 height 18
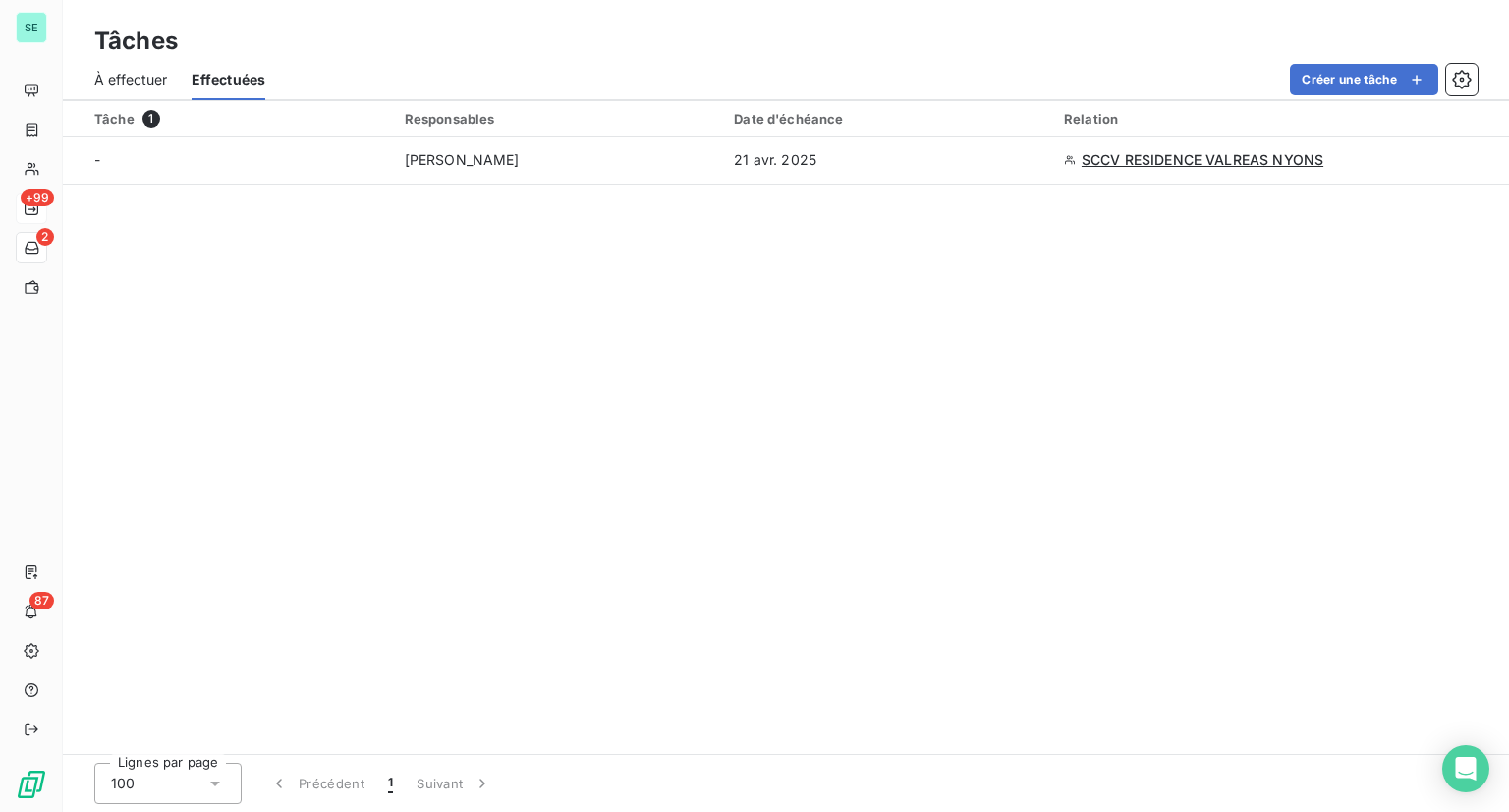
click at [163, 80] on span "À effectuer" at bounding box center [131, 80] width 74 height 20
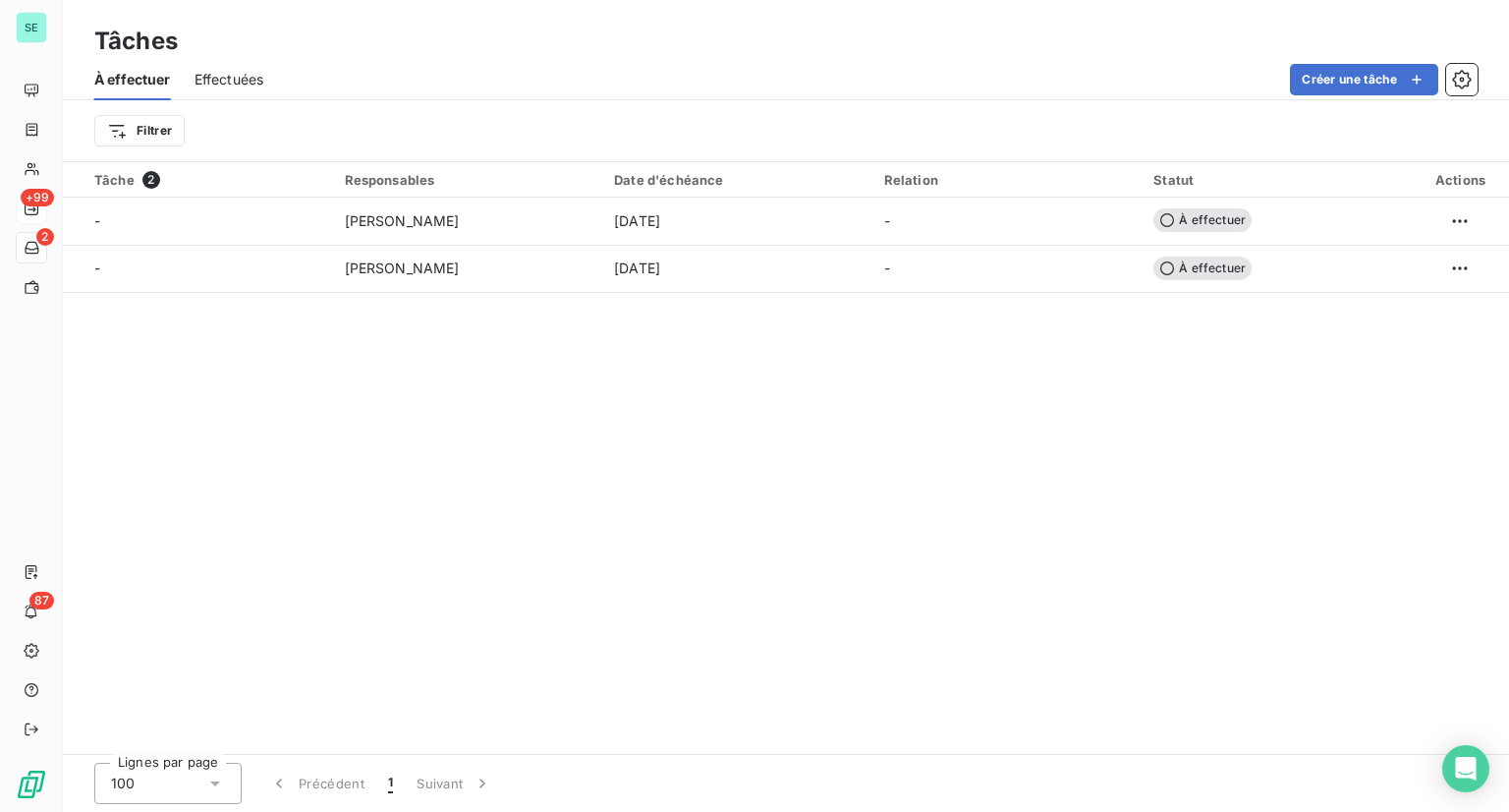
click at [216, 78] on span "Effectuées" at bounding box center [229, 80] width 70 height 20
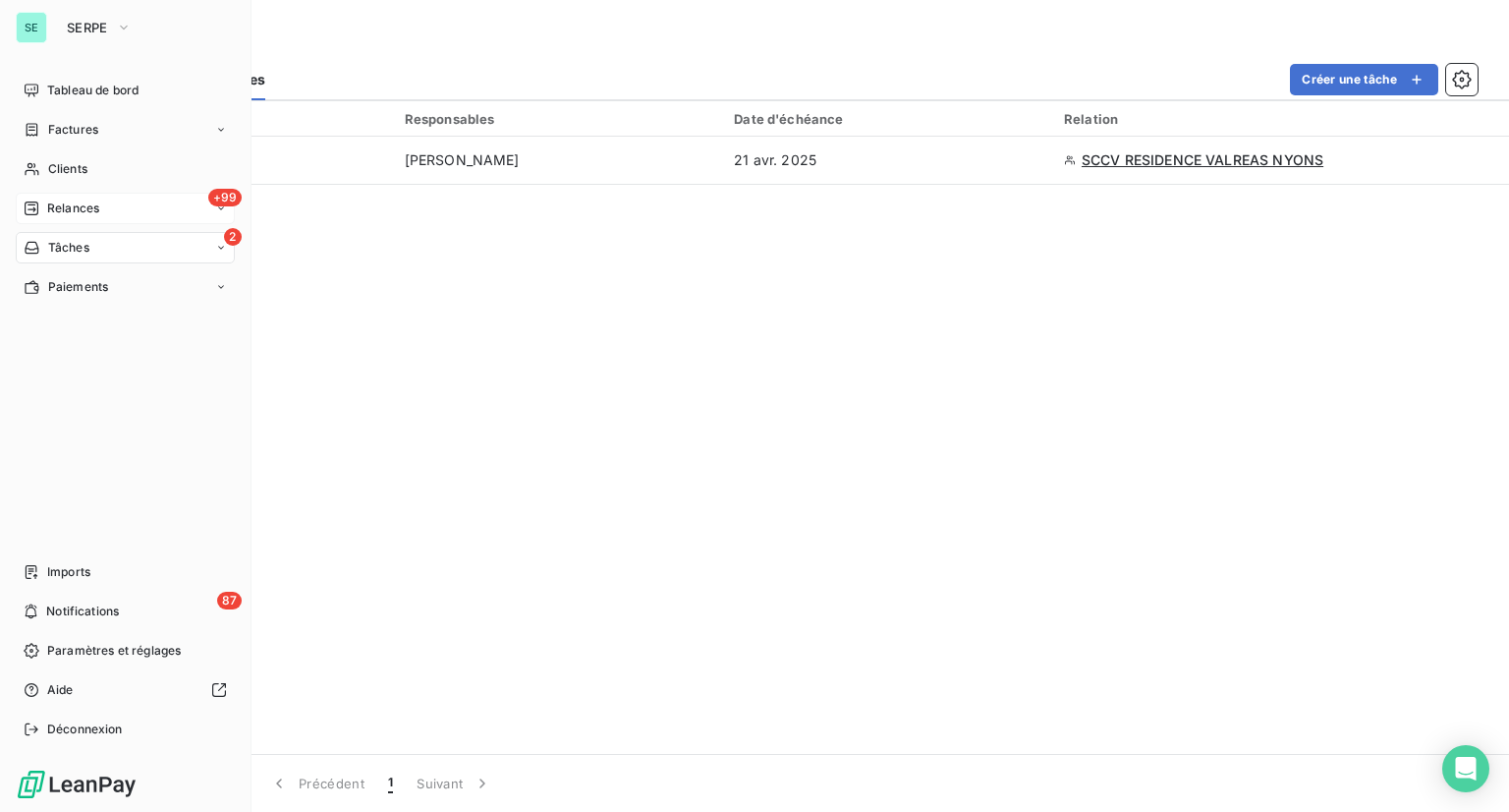
click at [38, 24] on div "SE" at bounding box center [31, 28] width 31 height 31
click at [67, 24] on span "SERPE" at bounding box center [87, 28] width 41 height 16
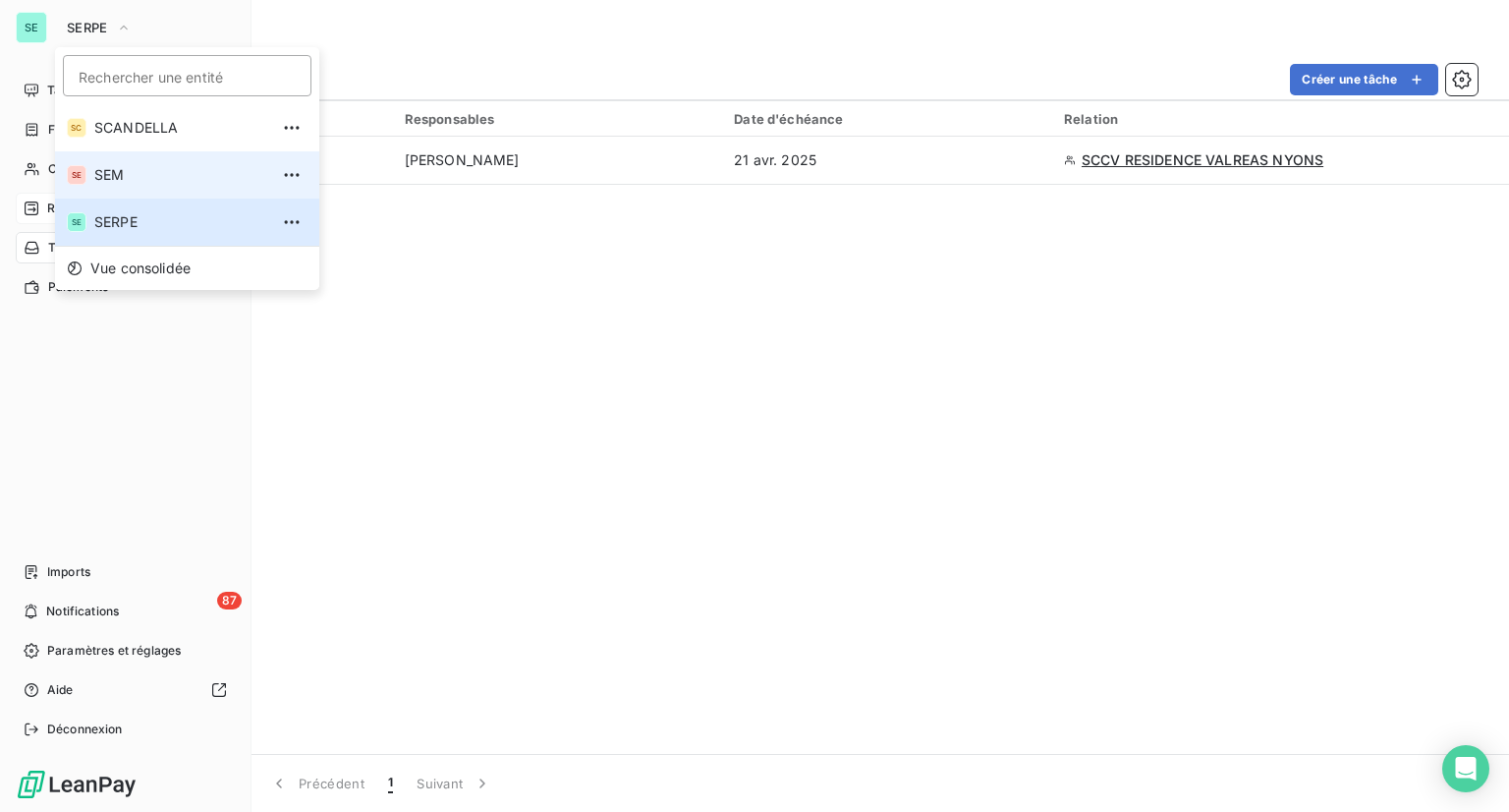
click at [83, 174] on div "SE" at bounding box center [77, 175] width 20 height 20
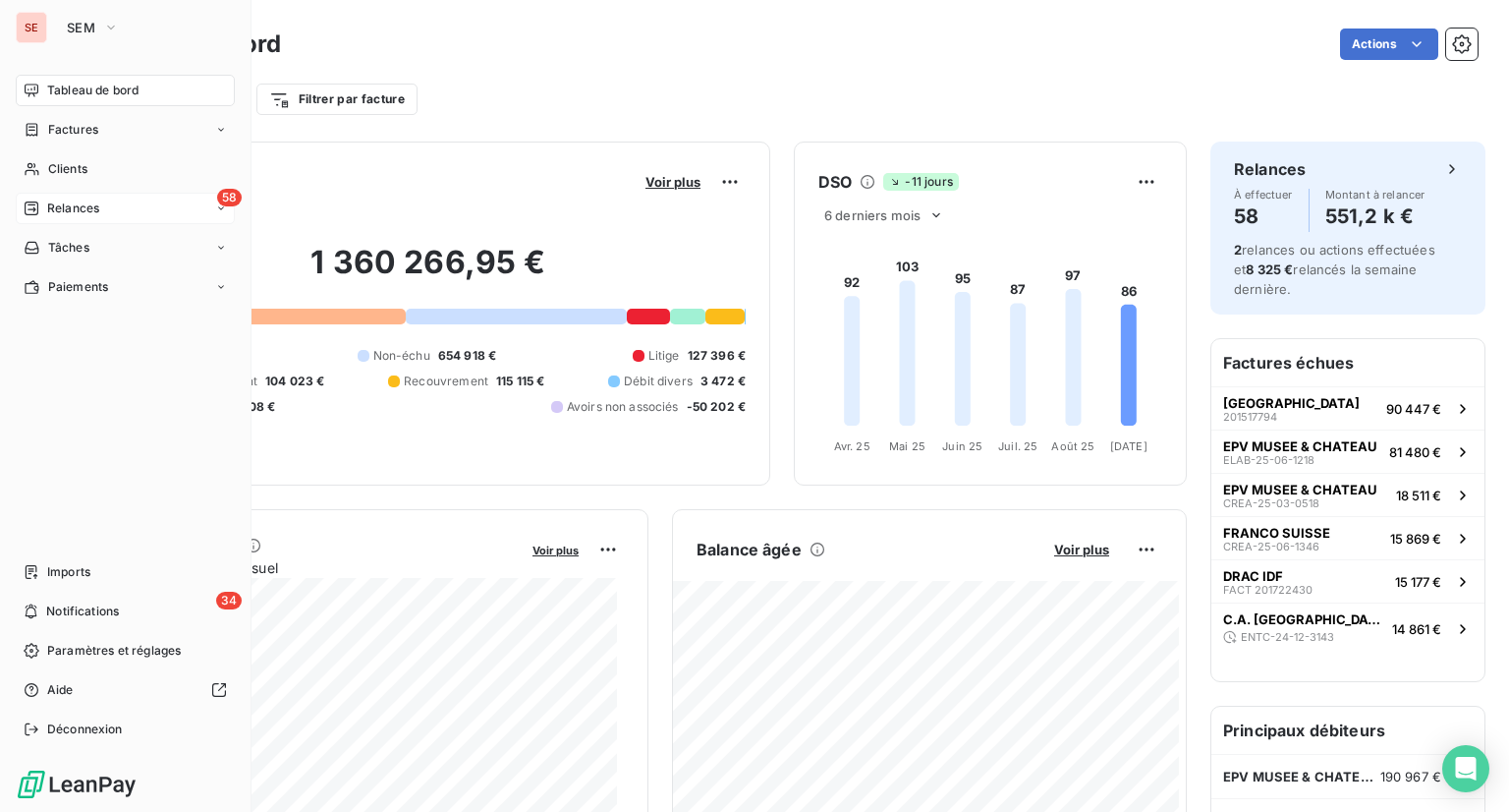
click at [77, 202] on span "Relances" at bounding box center [73, 208] width 52 height 18
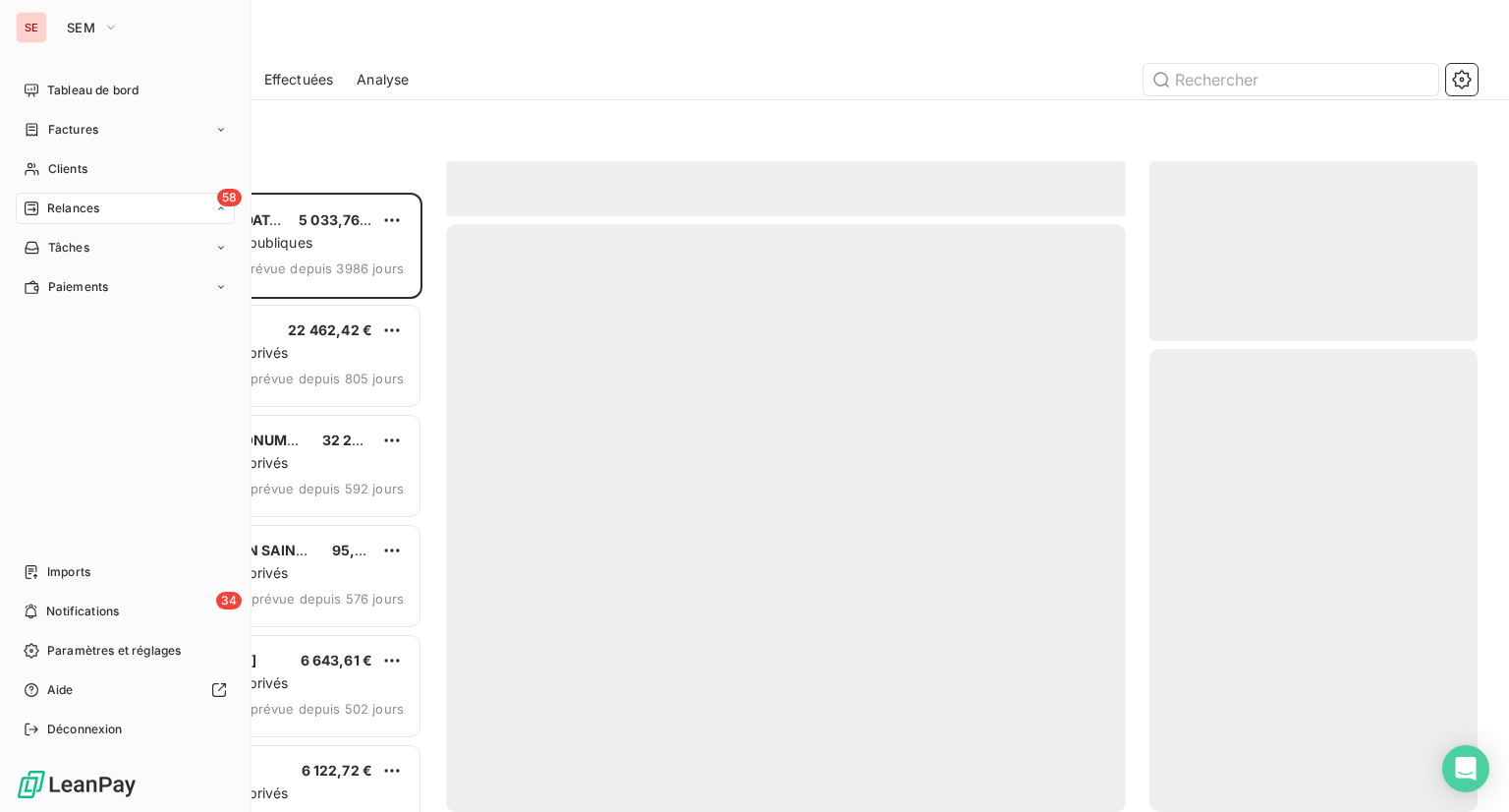
scroll to position [604, 313]
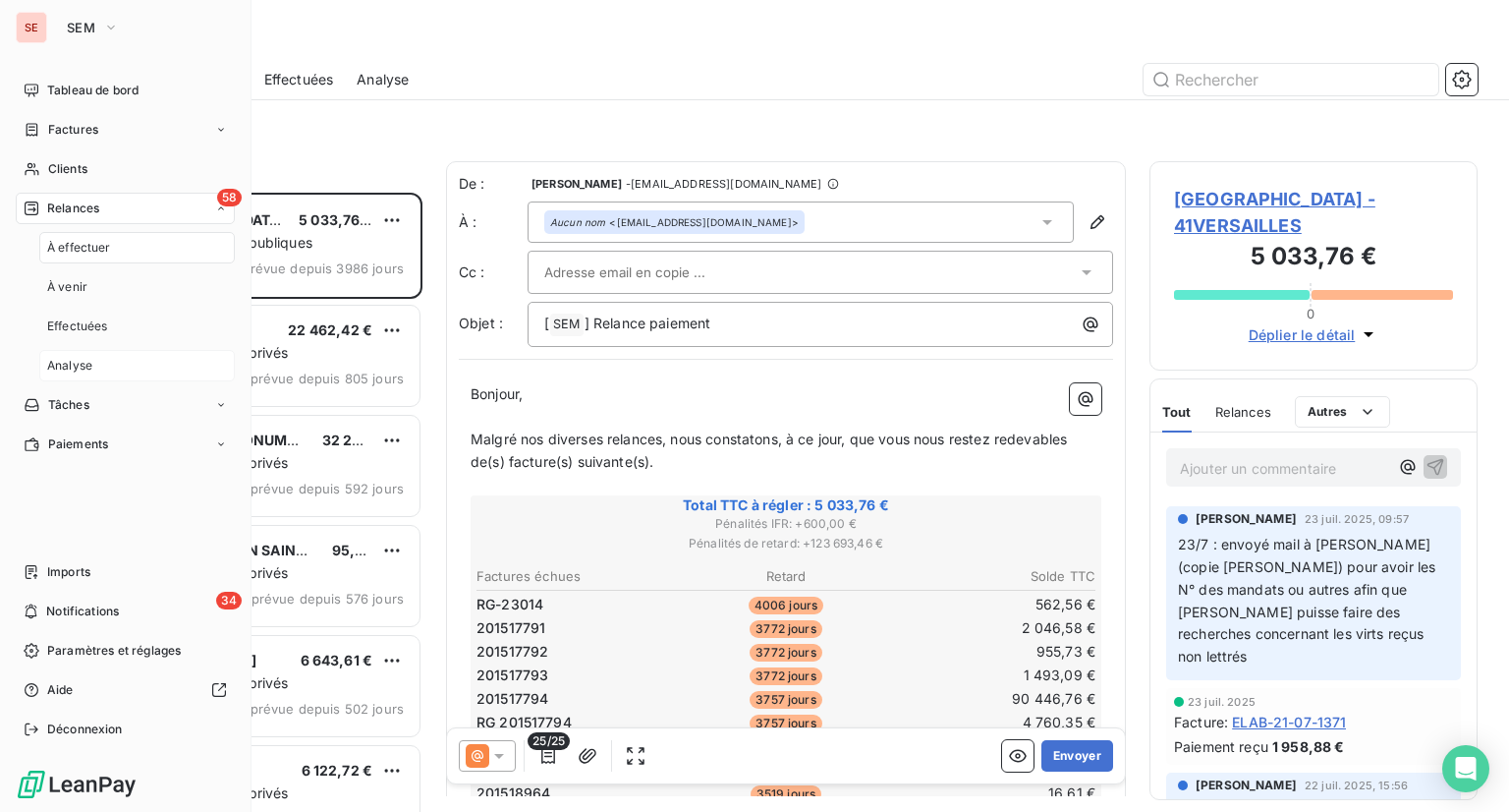
click at [73, 368] on span "Analyse" at bounding box center [70, 366] width 45 height 18
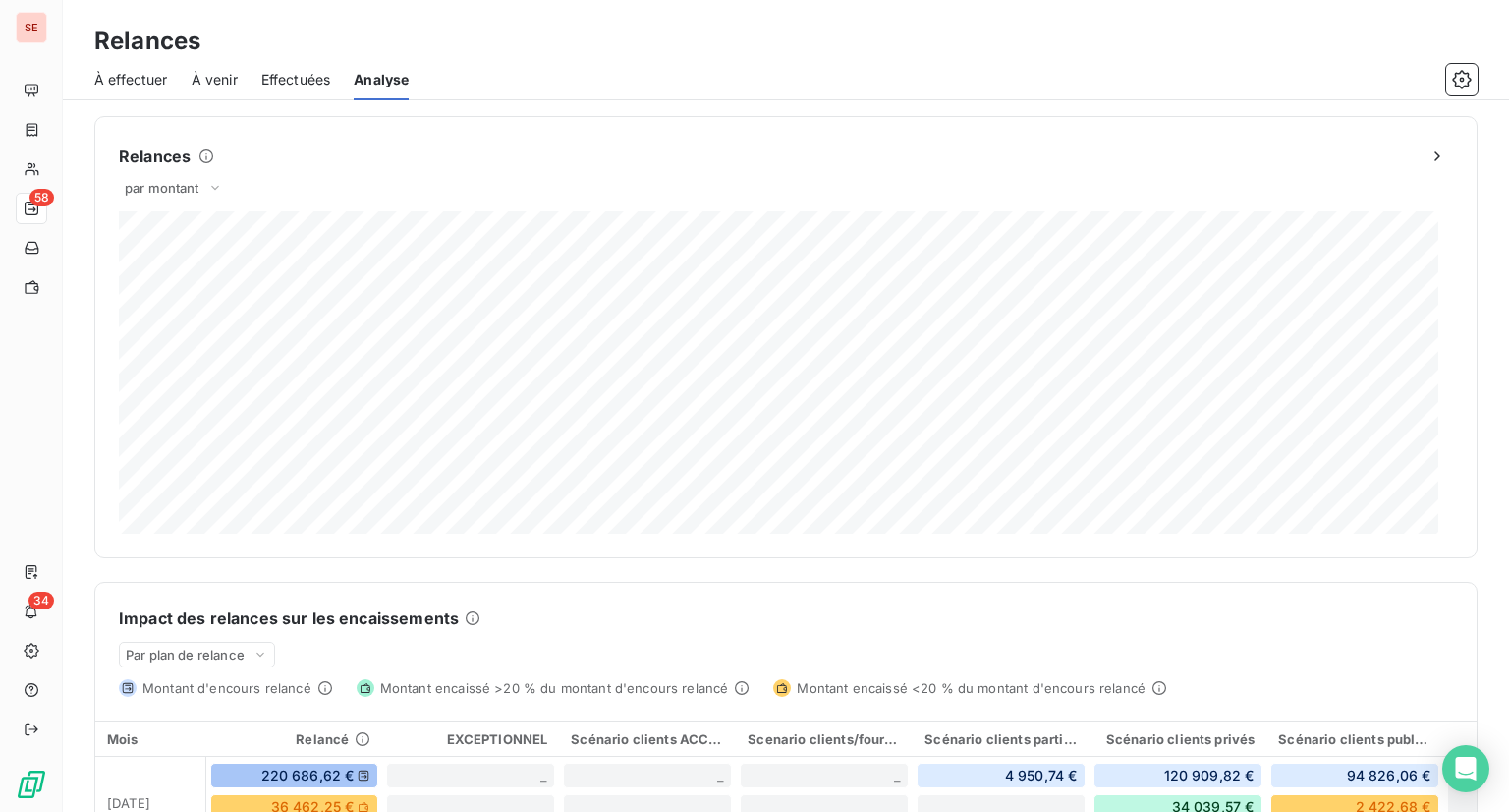
click at [294, 86] on span "Effectuées" at bounding box center [296, 80] width 70 height 20
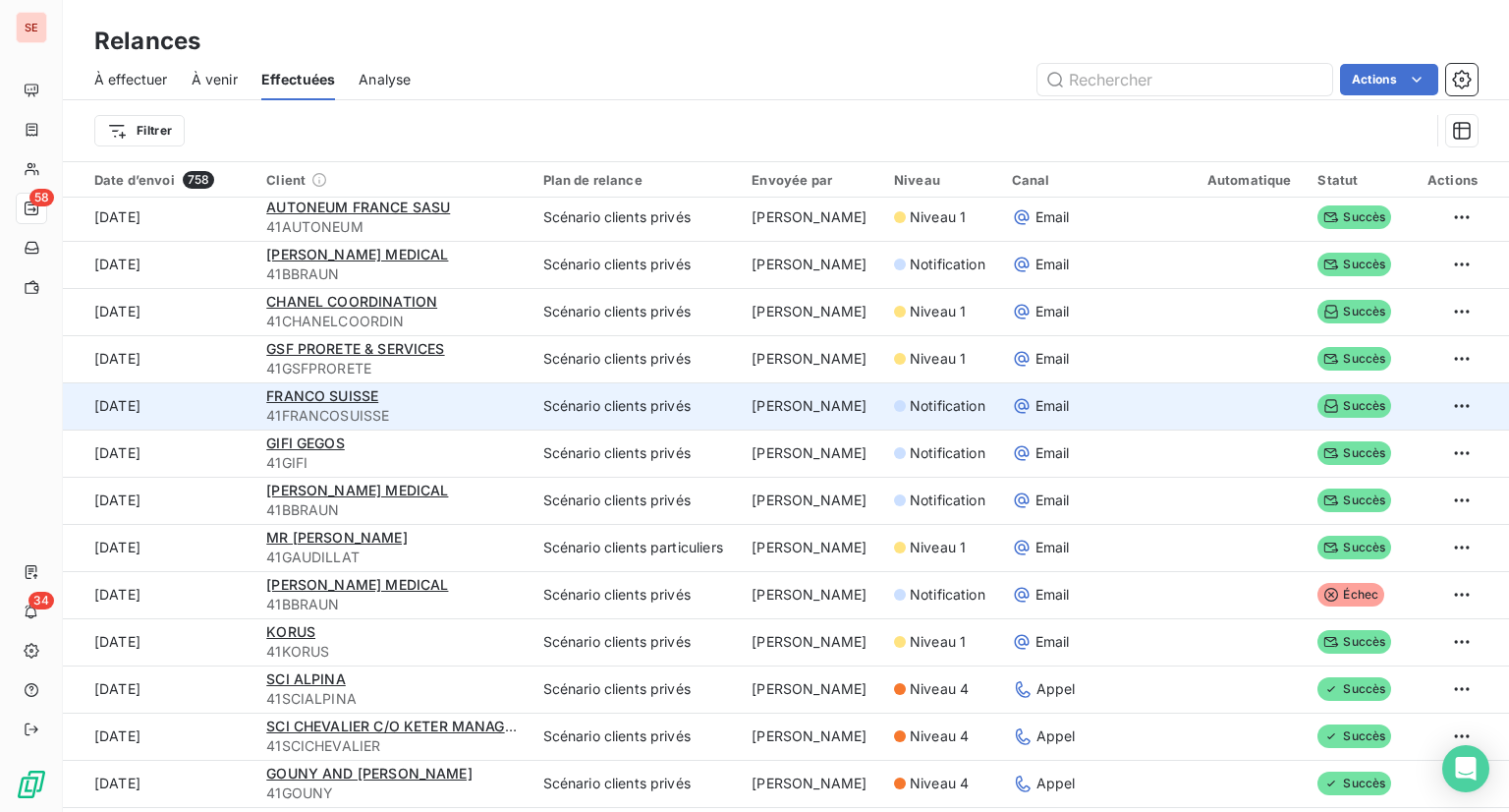
scroll to position [1572, 0]
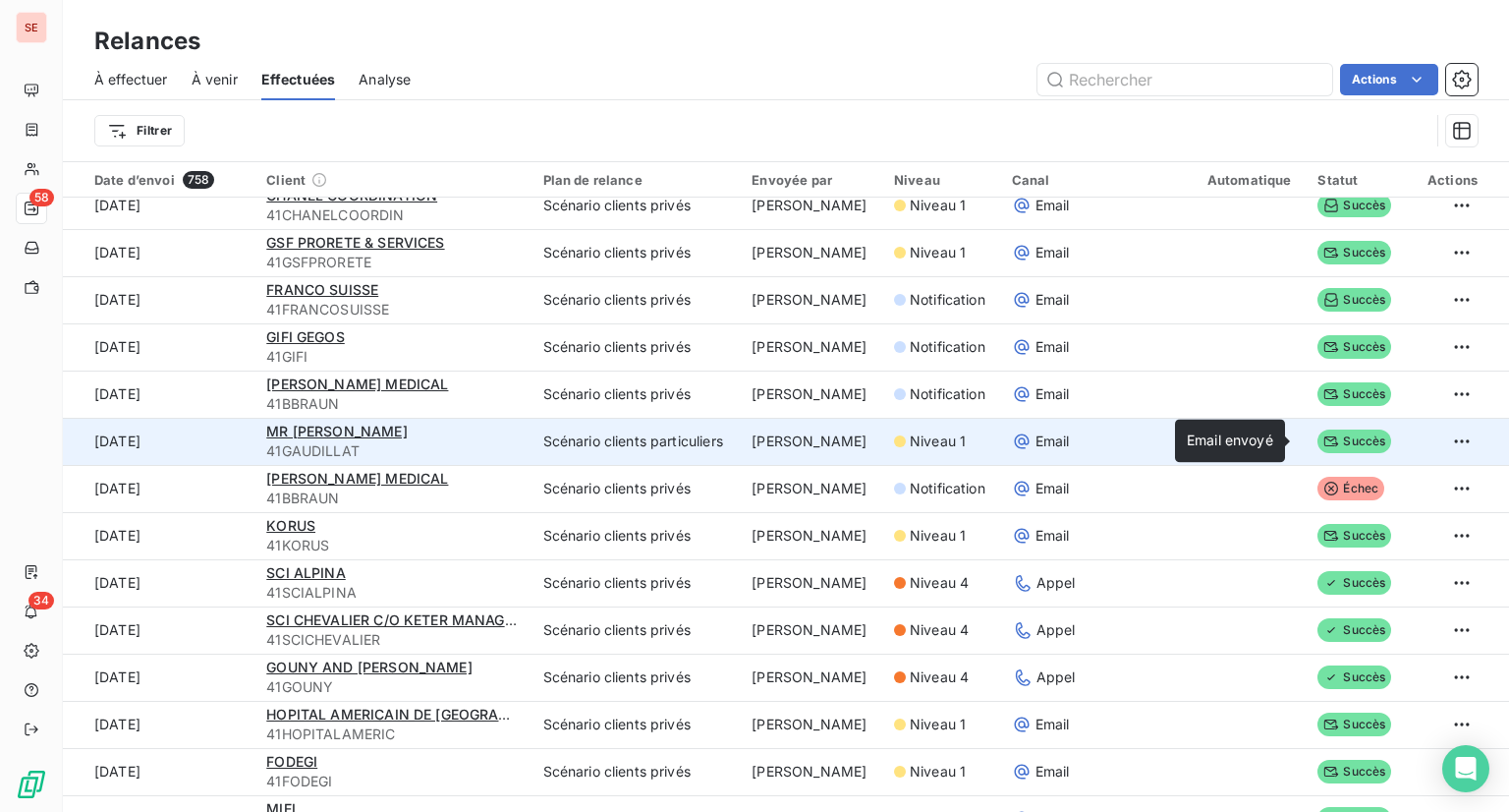
click at [1327, 435] on span "Succès" at bounding box center [1354, 441] width 74 height 24
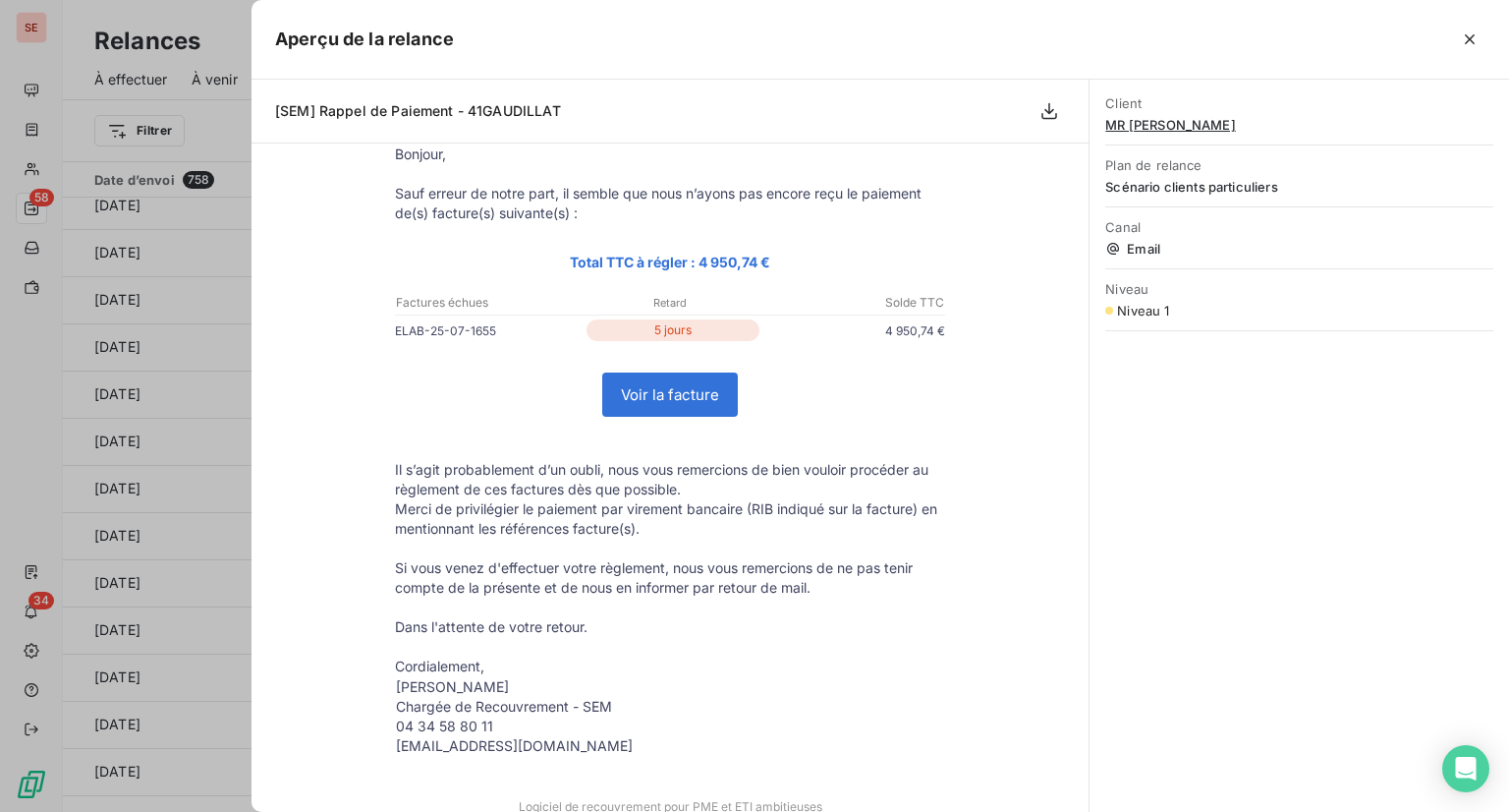
scroll to position [256, 0]
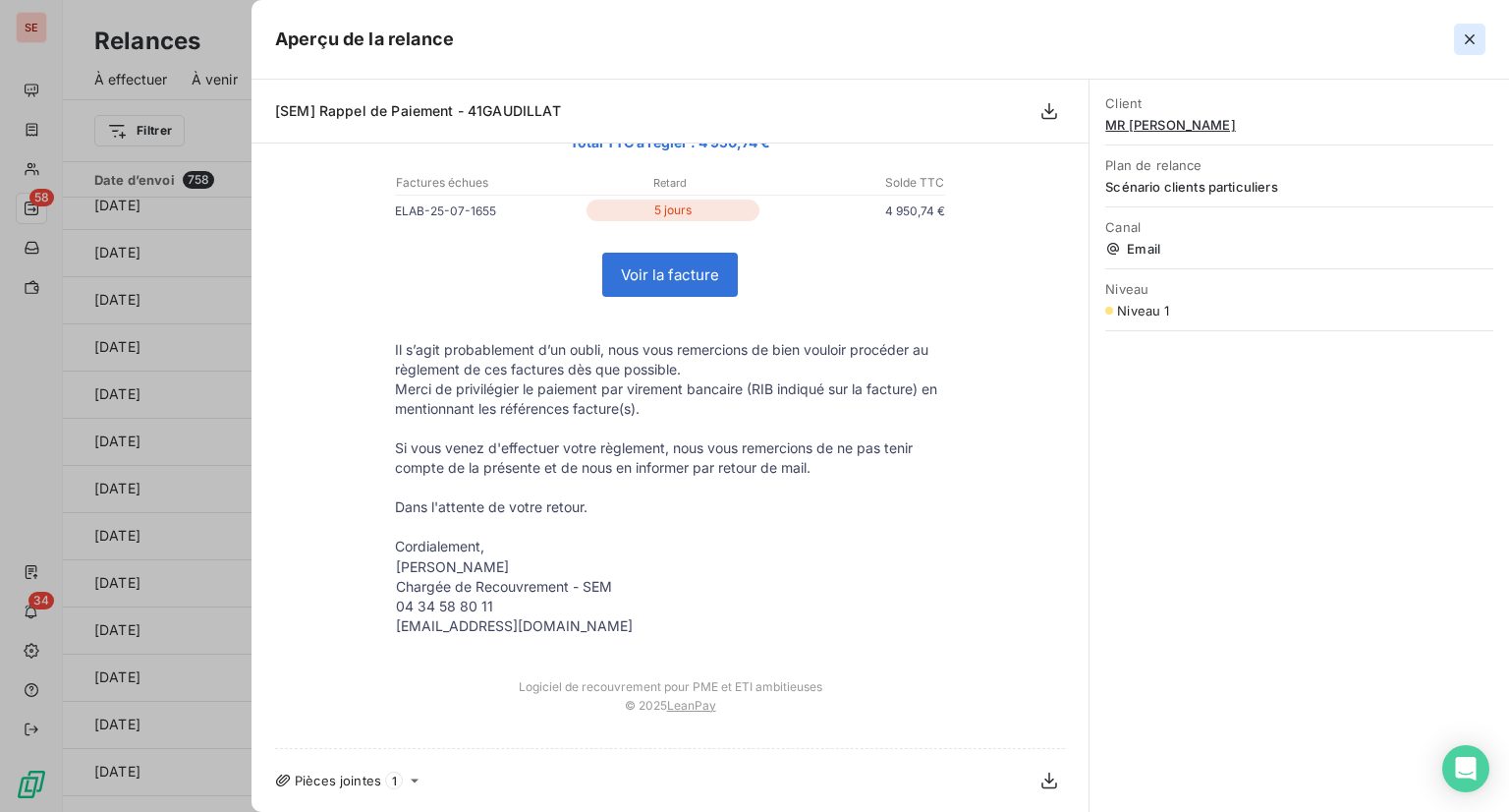
click at [1470, 32] on icon "button" at bounding box center [1470, 39] width 20 height 20
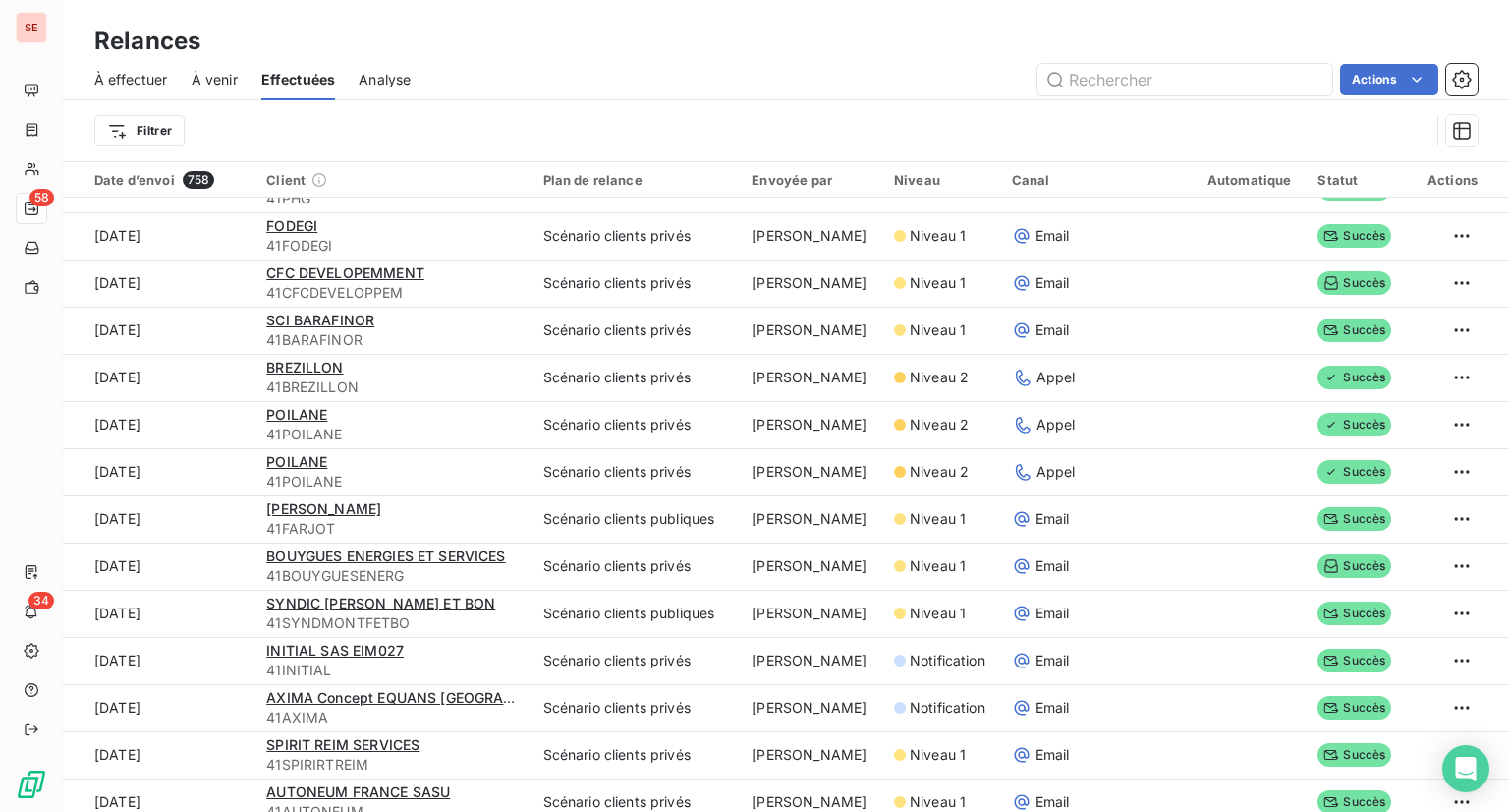
scroll to position [982, 0]
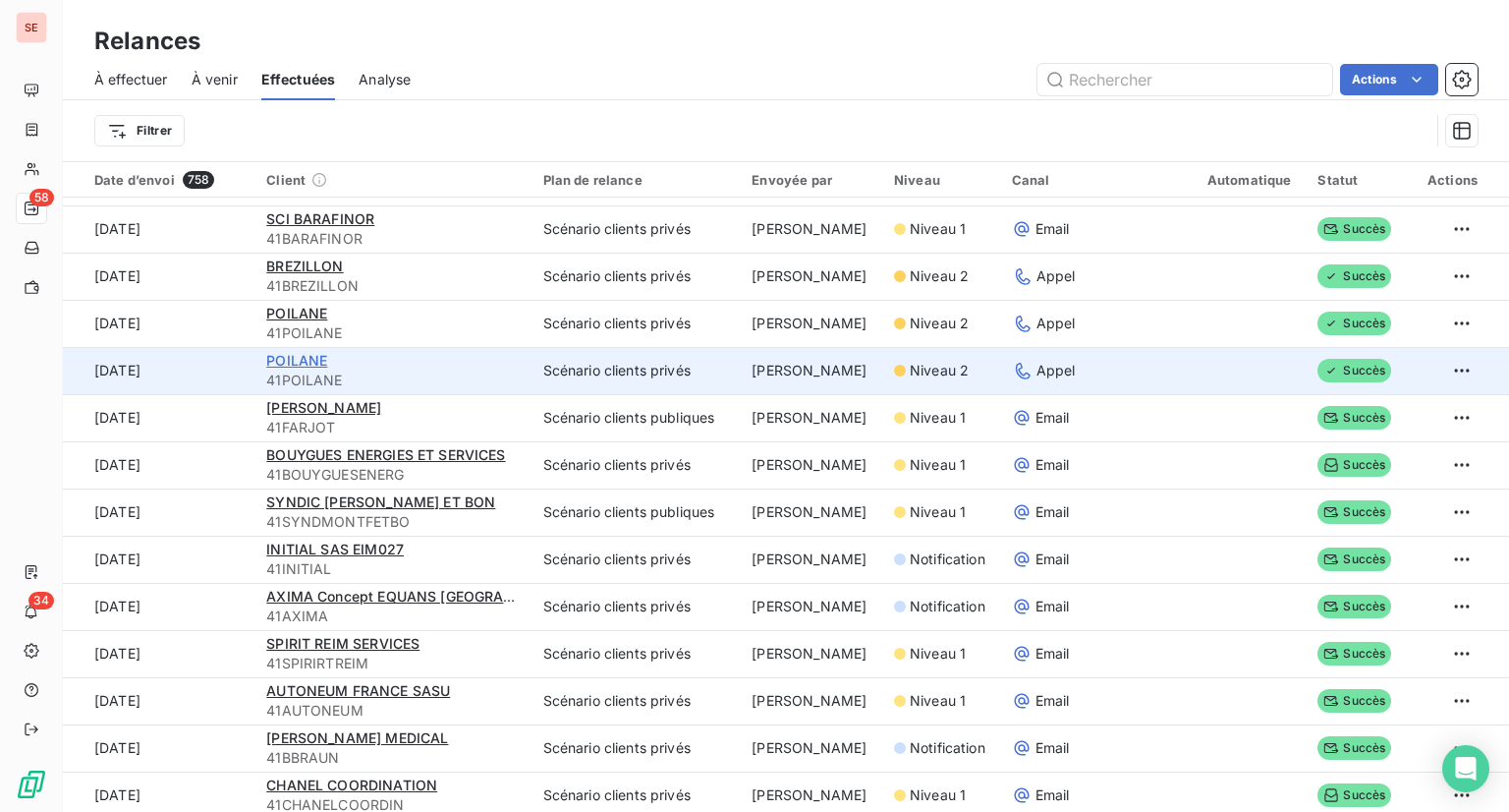
click at [292, 367] on span "POILANE" at bounding box center [297, 360] width 61 height 17
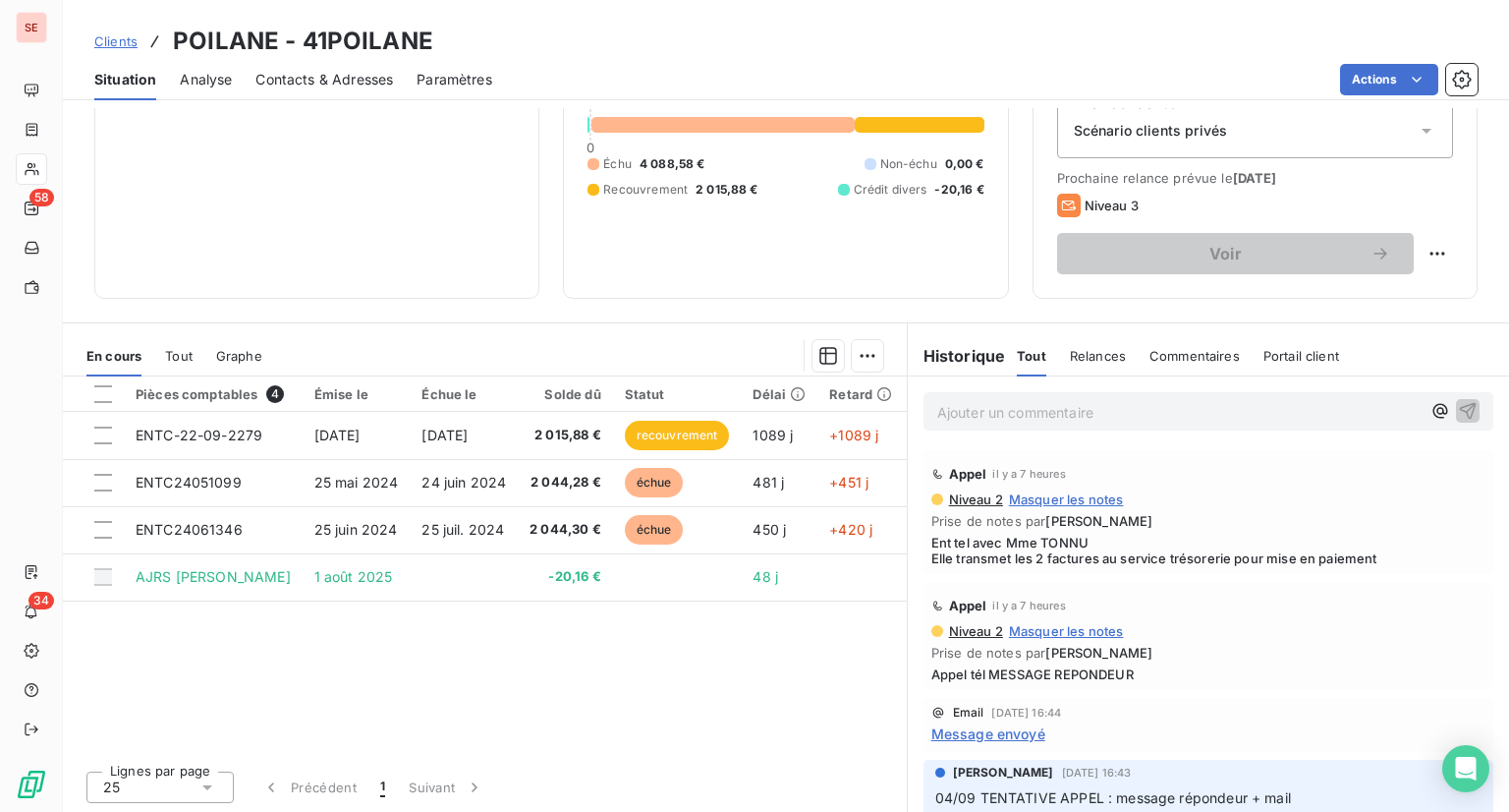
scroll to position [194, 0]
click at [285, 194] on div "Informations client Propriétés Client Typologie des clients" at bounding box center [317, 112] width 445 height 372
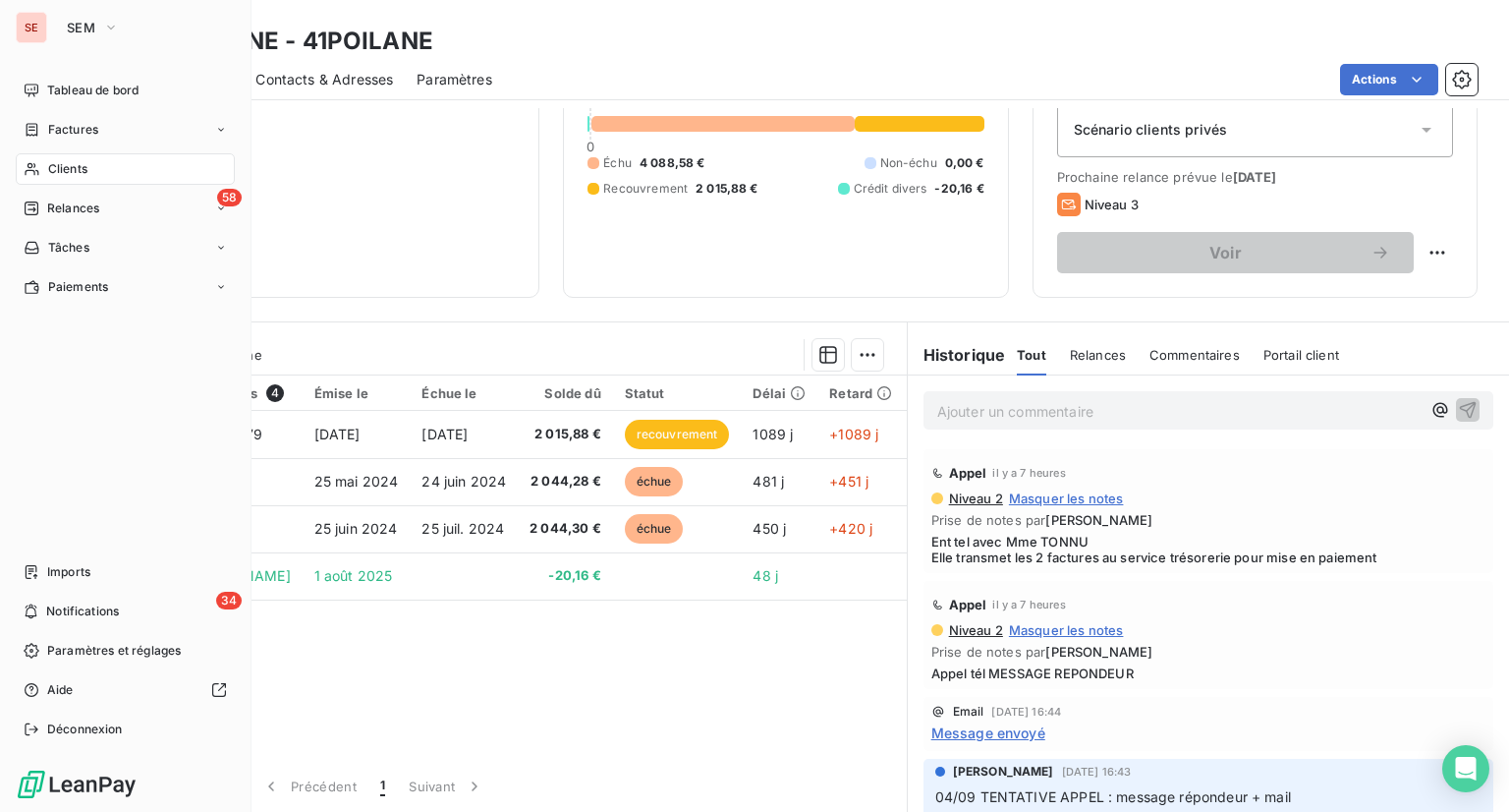
click at [53, 29] on div "SE SEM" at bounding box center [125, 28] width 219 height 31
click at [58, 27] on button "SEM" at bounding box center [92, 28] width 76 height 31
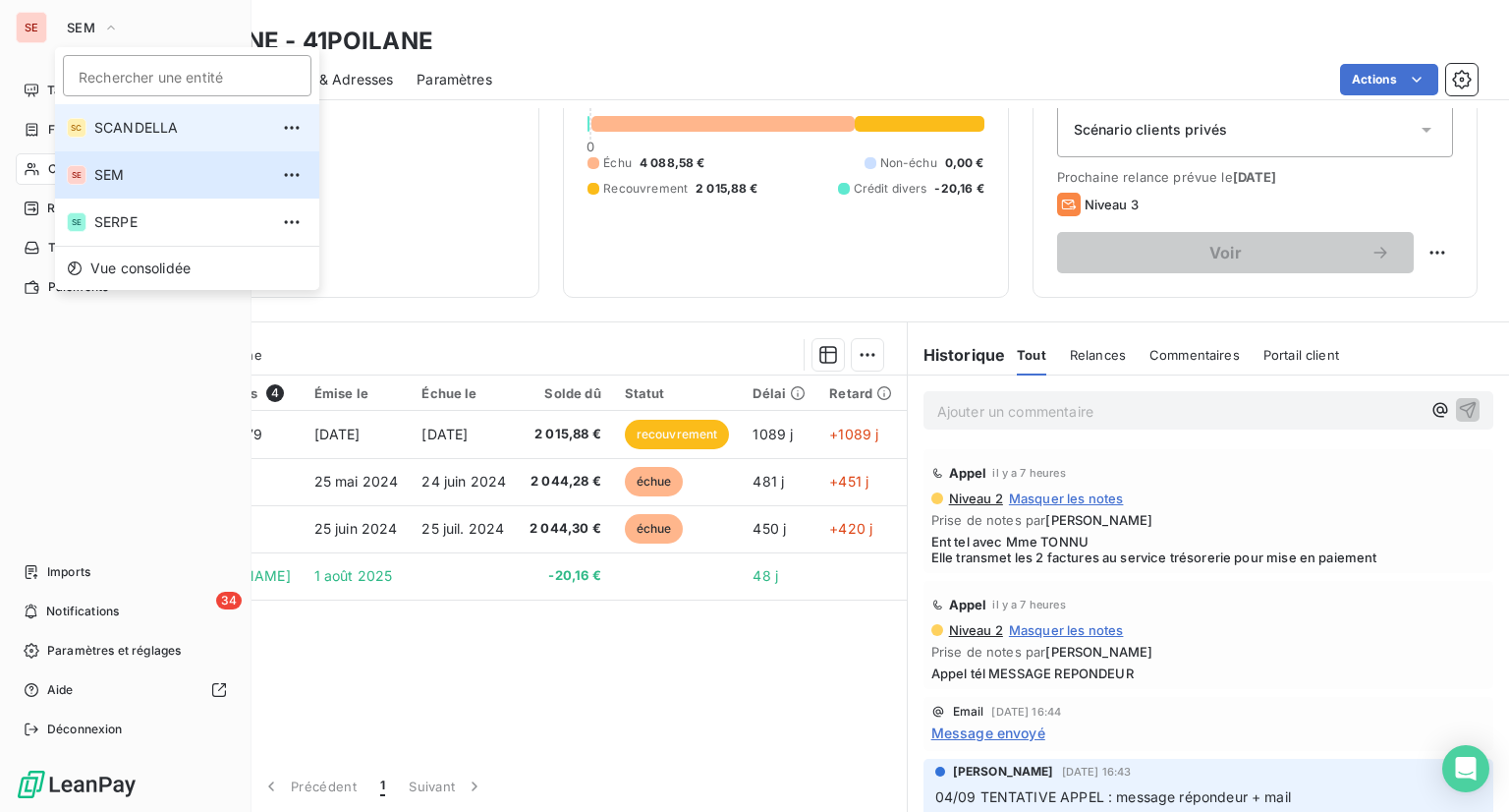
click at [126, 137] on span "SCANDELLA" at bounding box center [181, 128] width 174 height 20
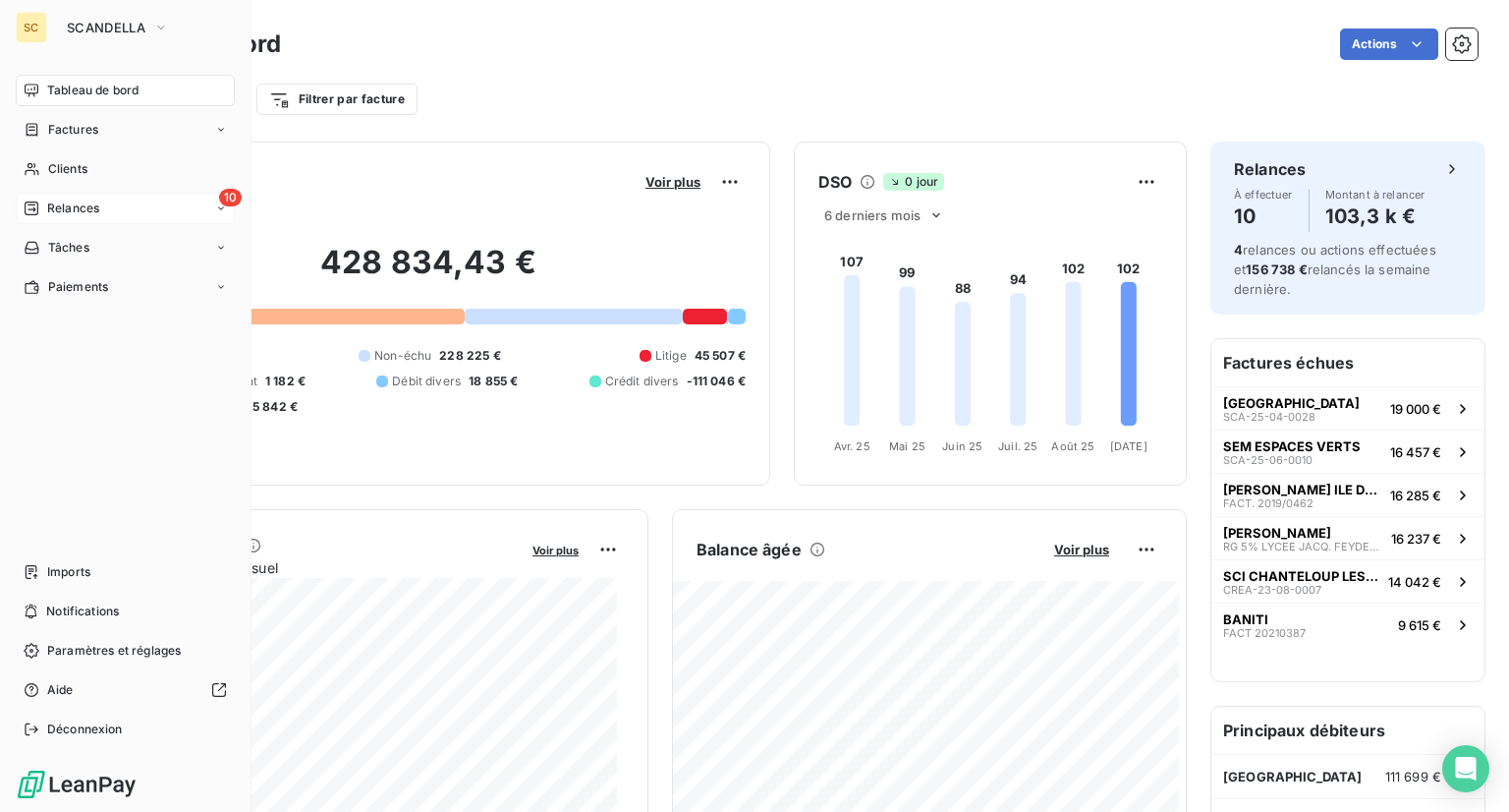
click at [69, 208] on span "Relances" at bounding box center [73, 208] width 52 height 18
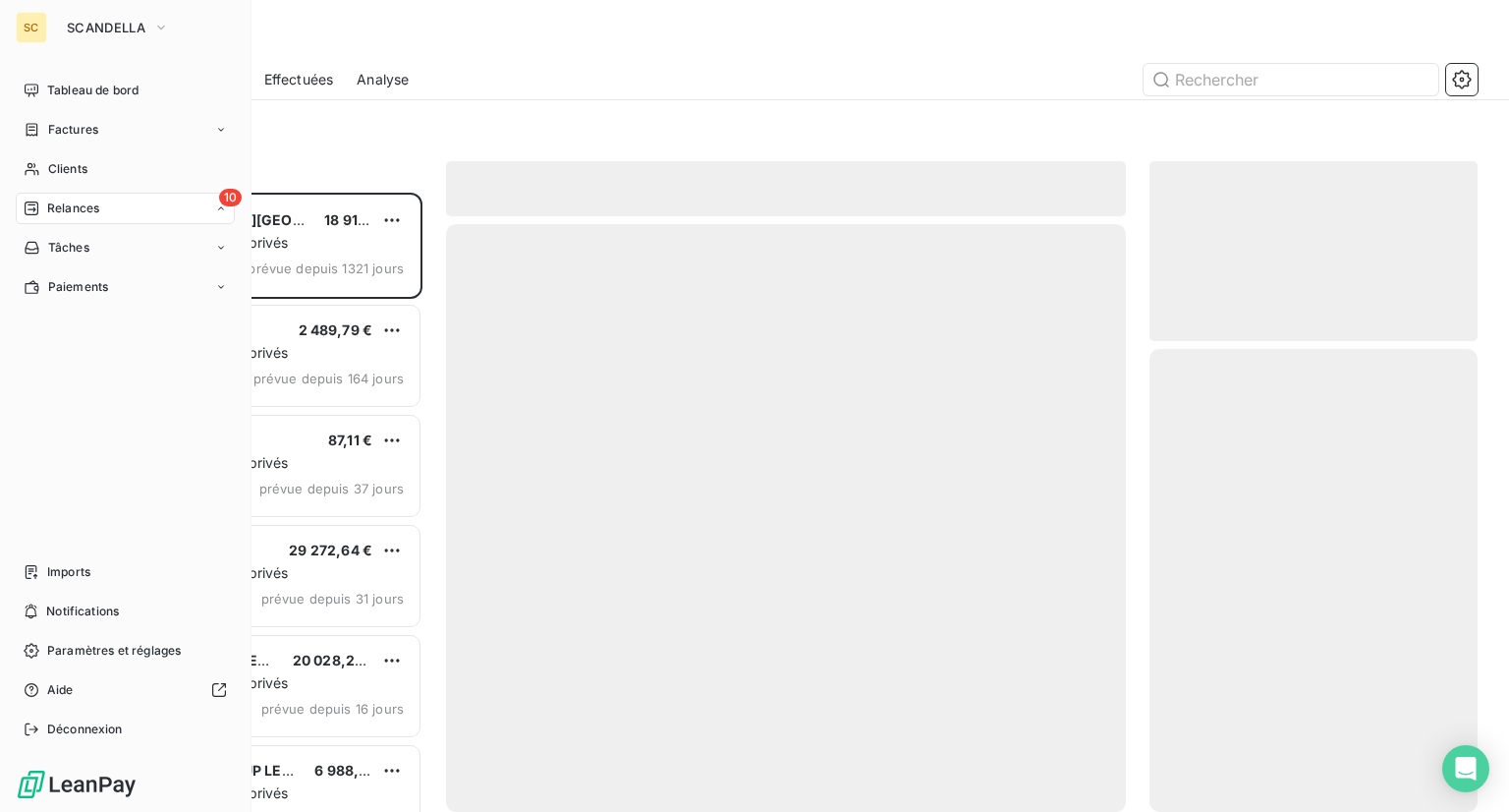
scroll to position [604, 313]
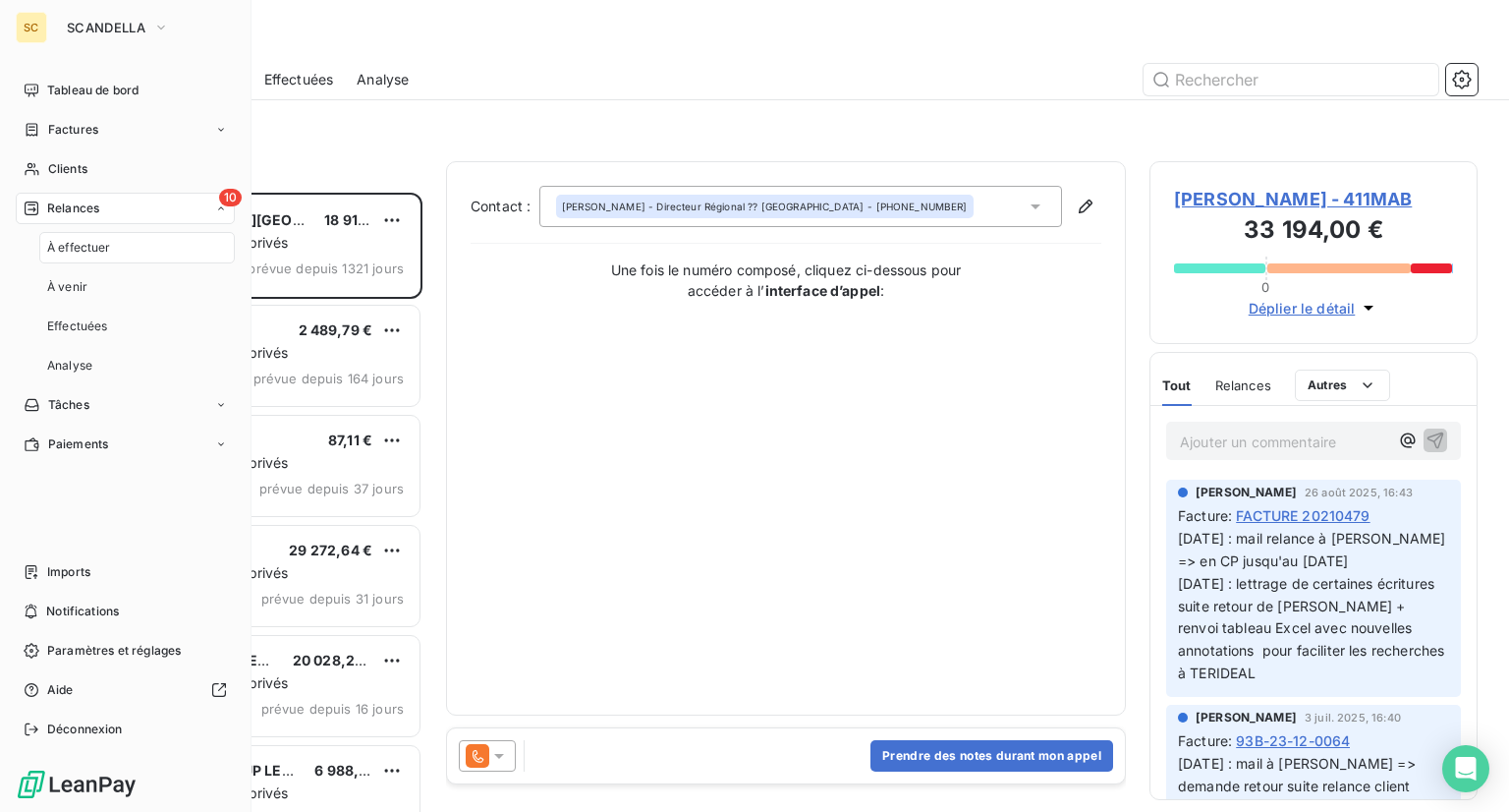
click at [69, 208] on span "Relances" at bounding box center [73, 208] width 52 height 18
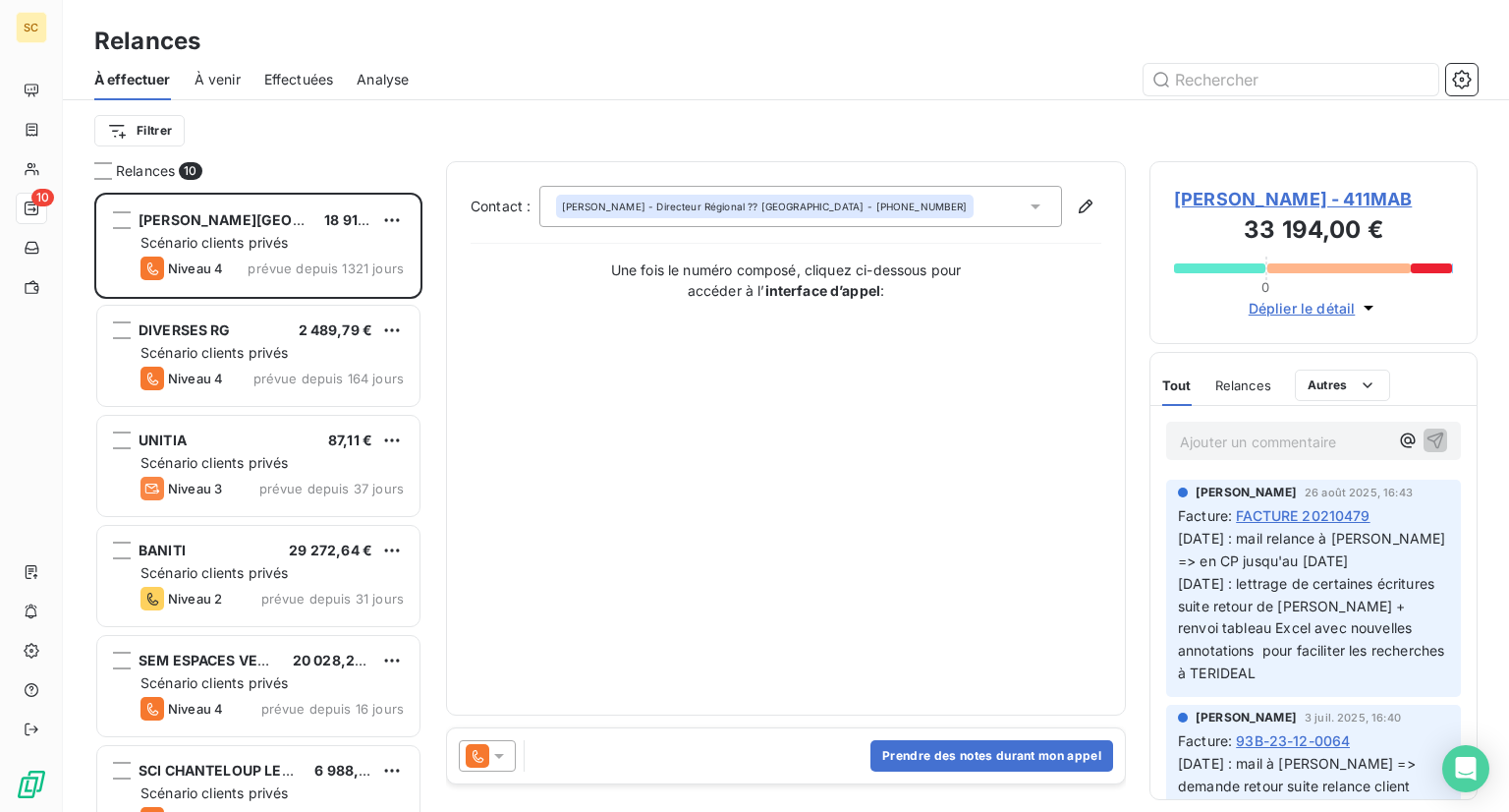
click at [290, 86] on span "Effectuées" at bounding box center [299, 80] width 70 height 20
